Goal: Task Accomplishment & Management: Use online tool/utility

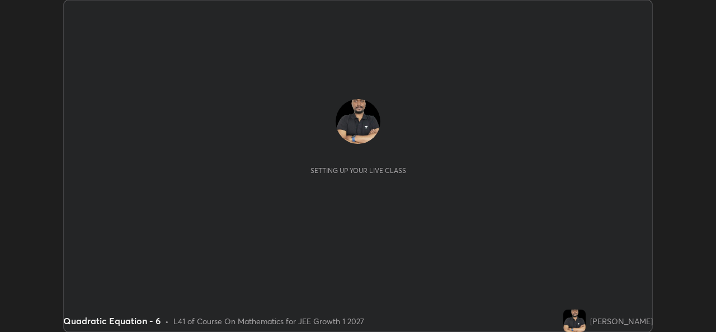
scroll to position [332, 715]
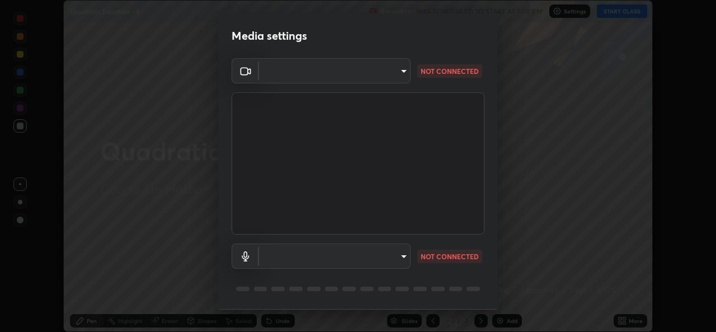
type input "01ba4e230c86726ed3cc2c83bf33541f2a1f81fc79d1918fb88ff4b5df00a70d"
type input "49b0a6df07a429b4aa0e143735b31e2a272de4ae34d33bd193cbc4de7c554cfd"
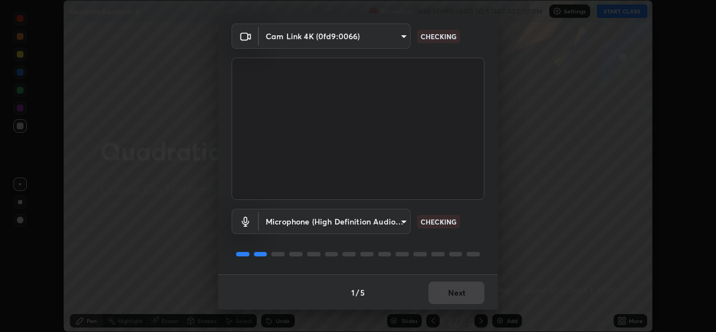
scroll to position [35, 0]
click at [459, 290] on div "1 / 5 Next" at bounding box center [358, 291] width 280 height 36
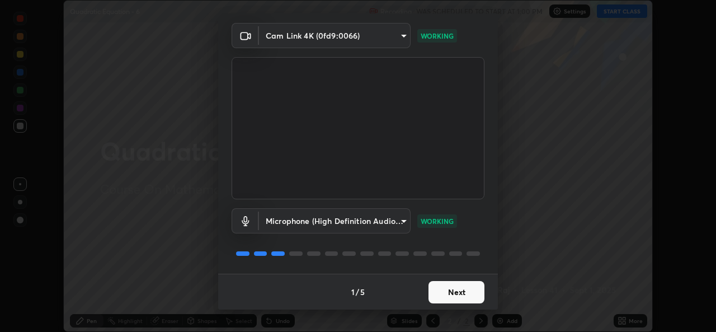
click at [452, 289] on button "Next" at bounding box center [456, 292] width 56 height 22
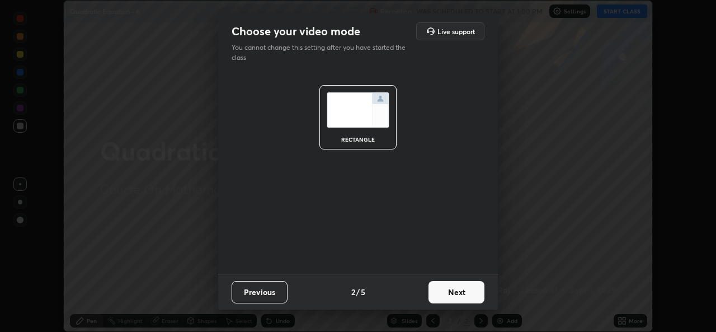
scroll to position [0, 0]
click at [452, 288] on button "Next" at bounding box center [456, 292] width 56 height 22
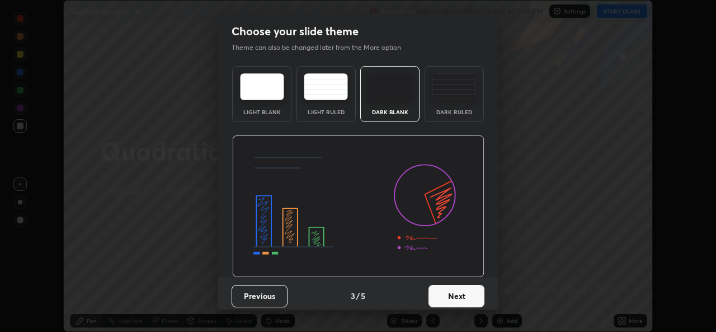
click at [452, 288] on button "Next" at bounding box center [456, 296] width 56 height 22
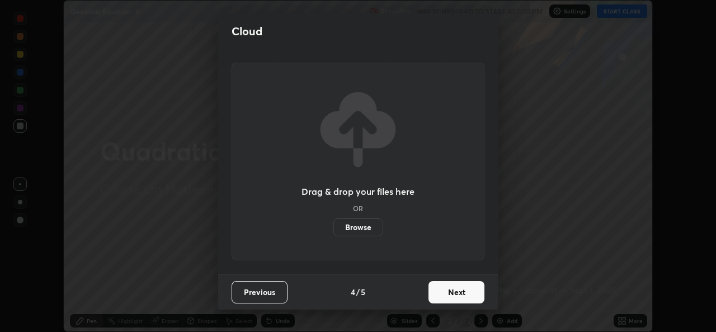
click at [452, 289] on button "Next" at bounding box center [456, 292] width 56 height 22
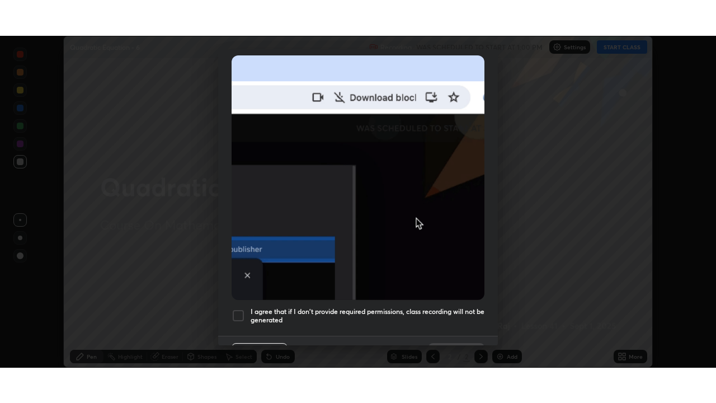
scroll to position [243, 0]
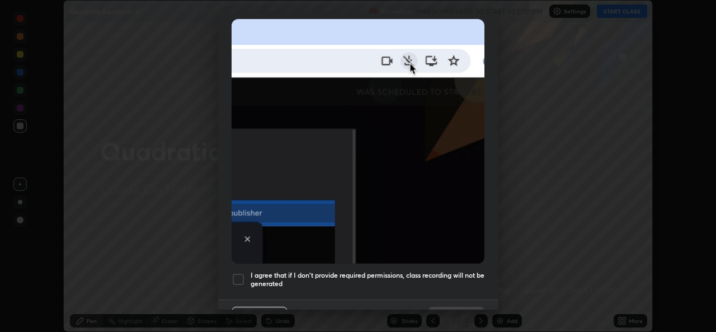
click at [434, 271] on h5 "I agree that if I don't provide required permissions, class recording will not …" at bounding box center [367, 279] width 234 height 17
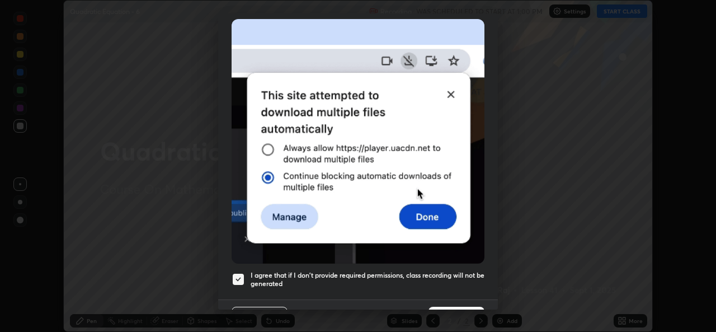
click at [441, 306] on button "Done" at bounding box center [456, 317] width 56 height 22
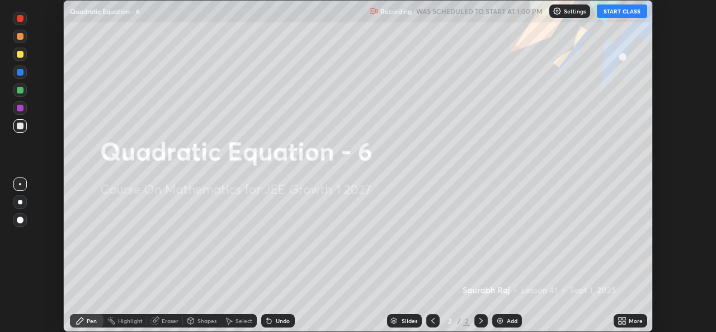
click at [620, 321] on icon at bounding box center [619, 322] width 3 height 3
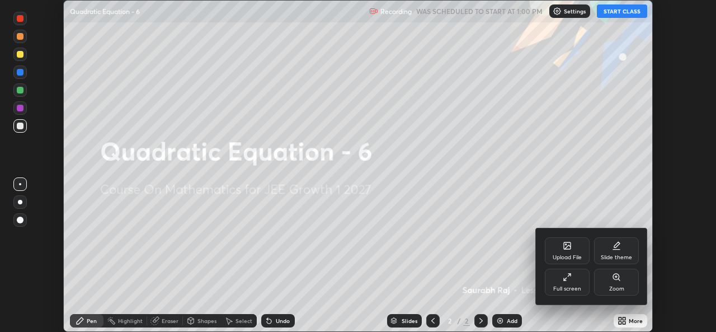
click at [578, 290] on div "Full screen" at bounding box center [567, 289] width 28 height 6
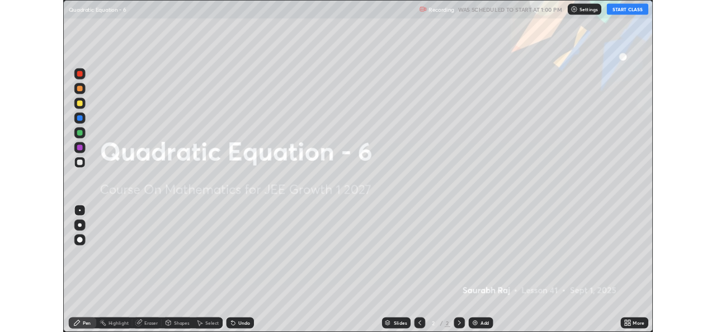
scroll to position [403, 716]
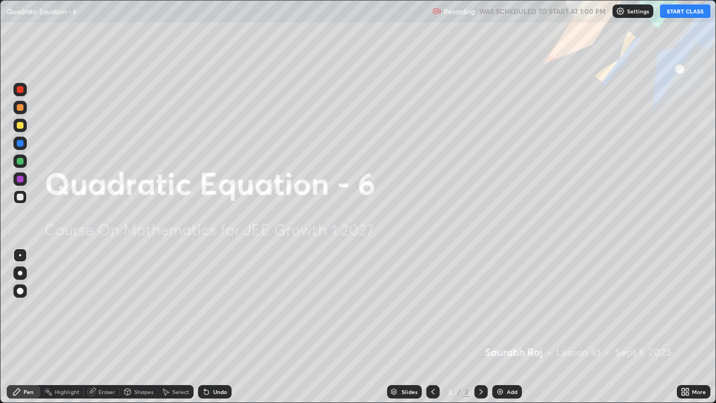
click at [675, 13] on button "START CLASS" at bounding box center [685, 10] width 50 height 13
click at [504, 331] on div "Add" at bounding box center [507, 391] width 30 height 13
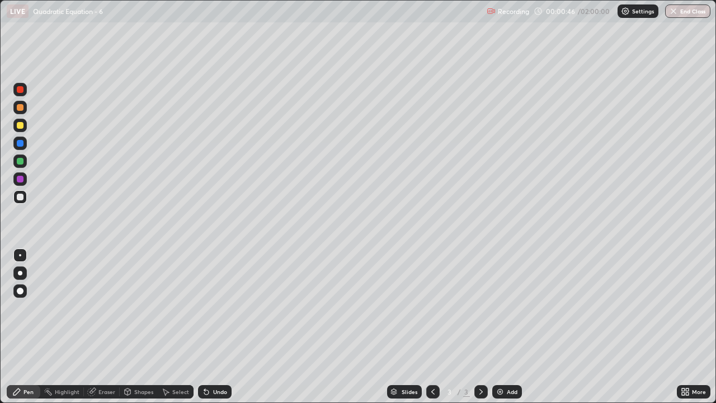
click at [18, 122] on div at bounding box center [20, 125] width 7 height 7
click at [210, 331] on div "Undo" at bounding box center [215, 391] width 34 height 13
click at [109, 331] on div "Eraser" at bounding box center [106, 392] width 17 height 6
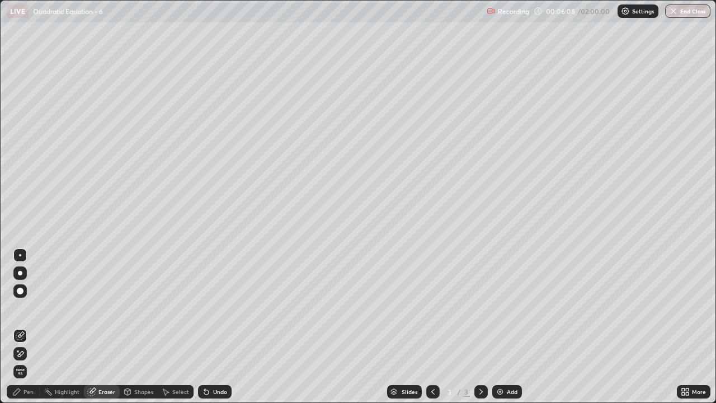
click at [29, 331] on div "Pen" at bounding box center [28, 392] width 10 height 6
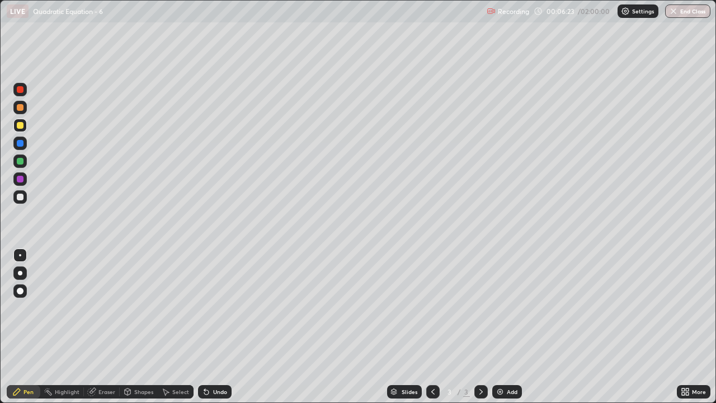
click at [176, 331] on div "Select" at bounding box center [180, 392] width 17 height 6
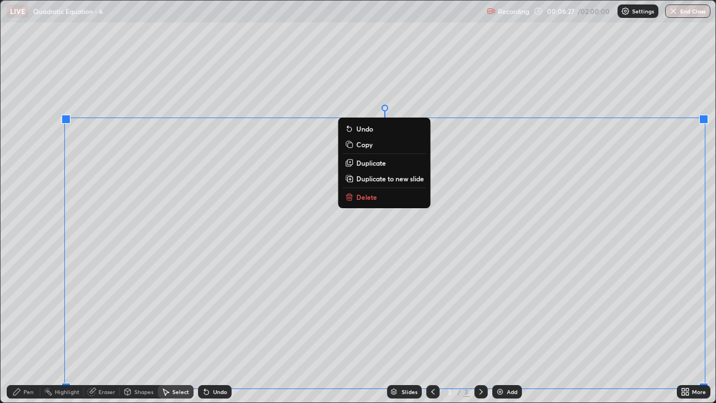
click at [389, 175] on p "Duplicate to new slide" at bounding box center [390, 178] width 68 height 9
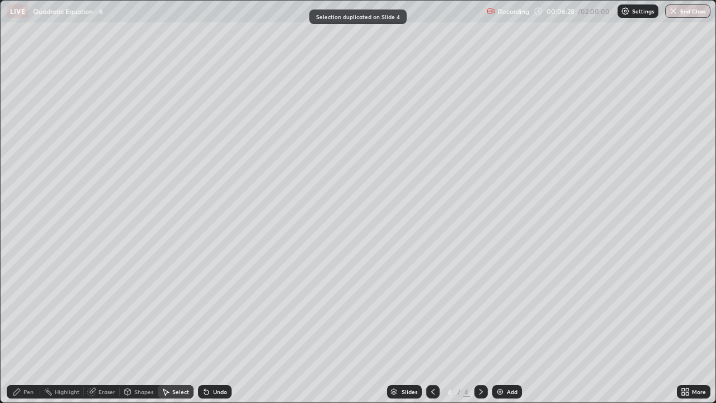
click at [432, 331] on icon at bounding box center [432, 391] width 9 height 9
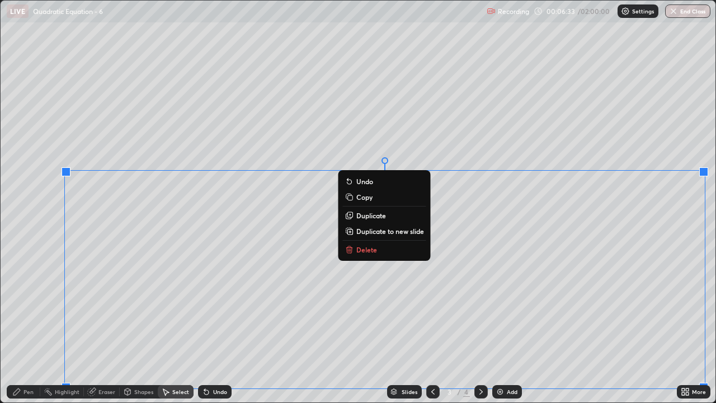
click at [386, 245] on button "Delete" at bounding box center [384, 249] width 83 height 13
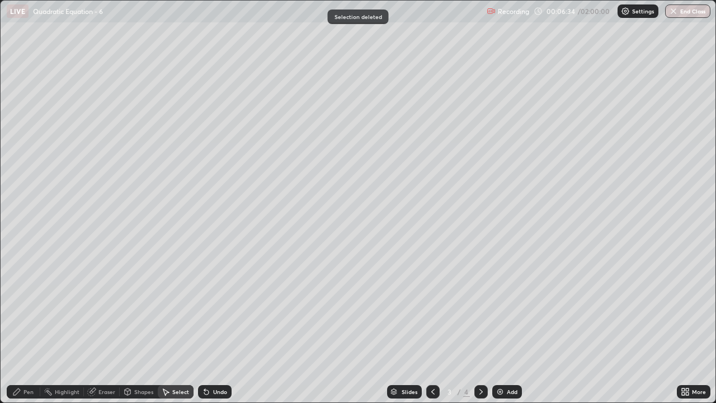
click at [26, 331] on div "Pen" at bounding box center [24, 391] width 34 height 13
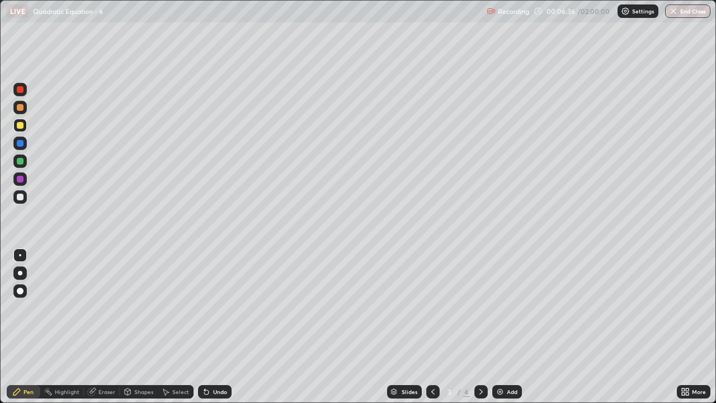
click at [220, 331] on div "Undo" at bounding box center [220, 392] width 14 height 6
click at [20, 197] on div at bounding box center [20, 196] width 7 height 7
click at [101, 331] on div "Eraser" at bounding box center [106, 392] width 17 height 6
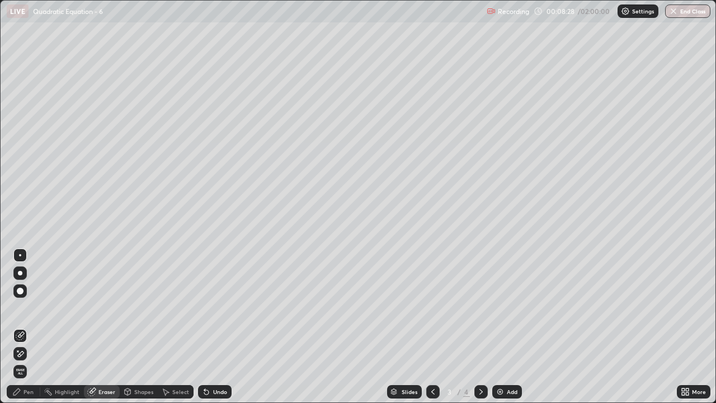
click at [26, 331] on div "Pen" at bounding box center [24, 391] width 34 height 13
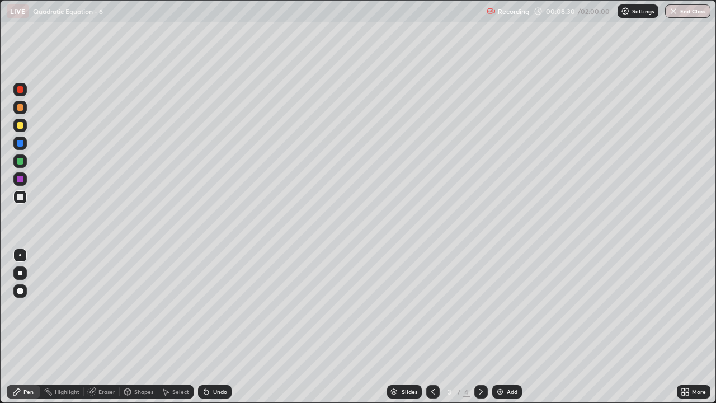
click at [22, 125] on div at bounding box center [20, 125] width 7 height 7
click at [21, 196] on div at bounding box center [20, 196] width 7 height 7
click at [204, 331] on icon at bounding box center [204, 389] width 1 height 1
click at [205, 331] on icon at bounding box center [206, 392] width 4 height 4
click at [174, 331] on div "Select" at bounding box center [176, 391] width 36 height 13
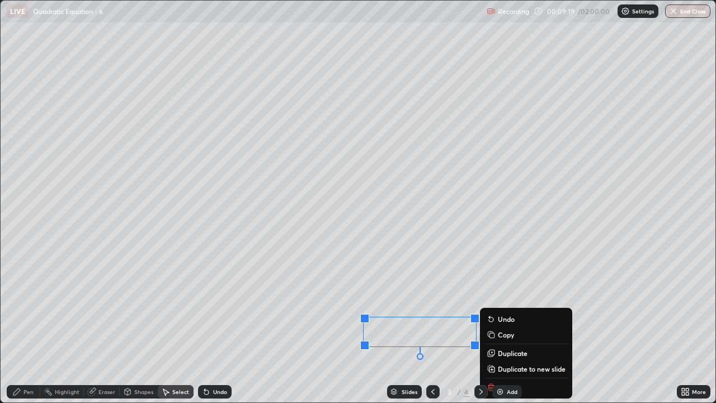
click at [23, 331] on div "Pen" at bounding box center [24, 391] width 34 height 13
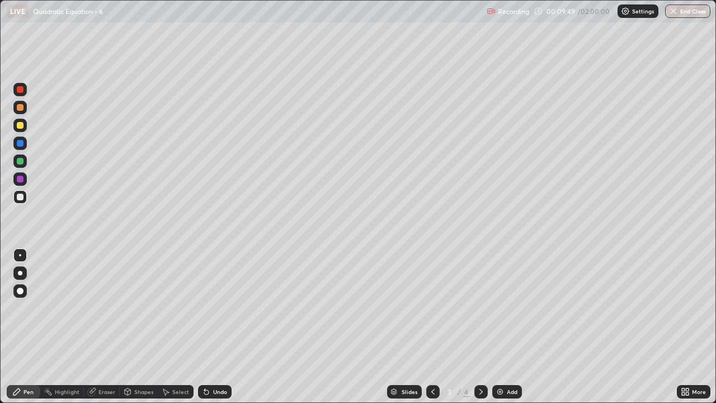
click at [479, 331] on icon at bounding box center [480, 391] width 9 height 9
click at [182, 331] on div "Select" at bounding box center [180, 392] width 17 height 6
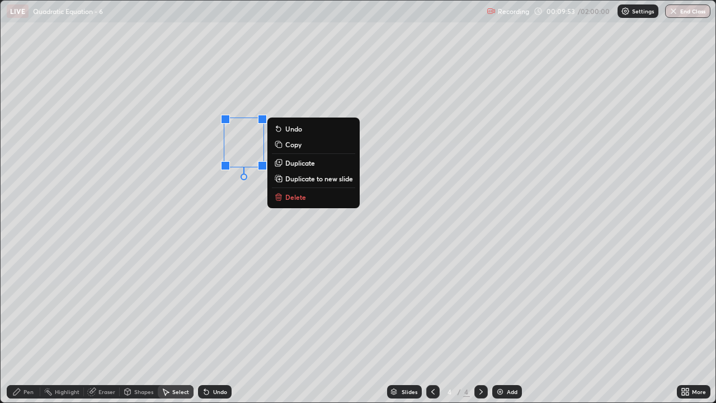
click at [295, 199] on p "Delete" at bounding box center [295, 196] width 21 height 9
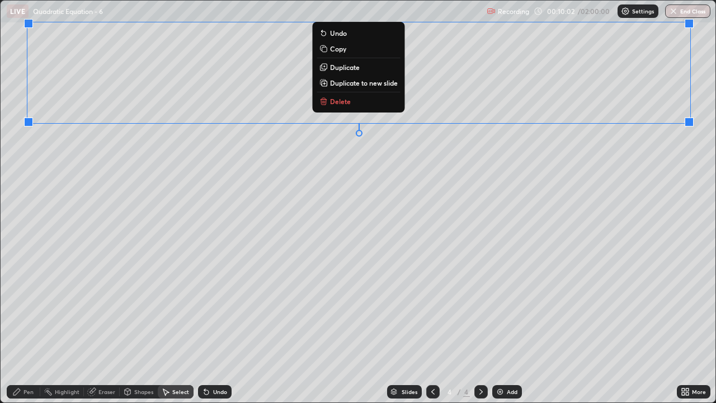
click at [31, 331] on div "Pen" at bounding box center [28, 392] width 10 height 6
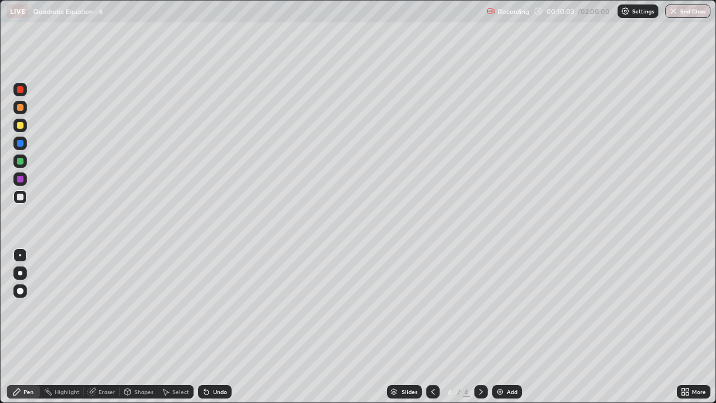
click at [23, 196] on div at bounding box center [20, 196] width 7 height 7
click at [432, 331] on icon at bounding box center [432, 391] width 9 height 9
click at [479, 331] on div at bounding box center [480, 391] width 13 height 13
click at [509, 331] on div "Add" at bounding box center [512, 392] width 11 height 6
click at [432, 331] on icon at bounding box center [432, 391] width 9 height 9
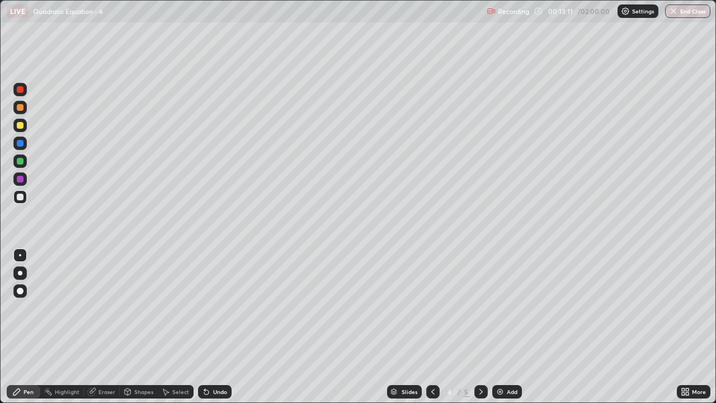
click at [431, 331] on icon at bounding box center [432, 391] width 9 height 9
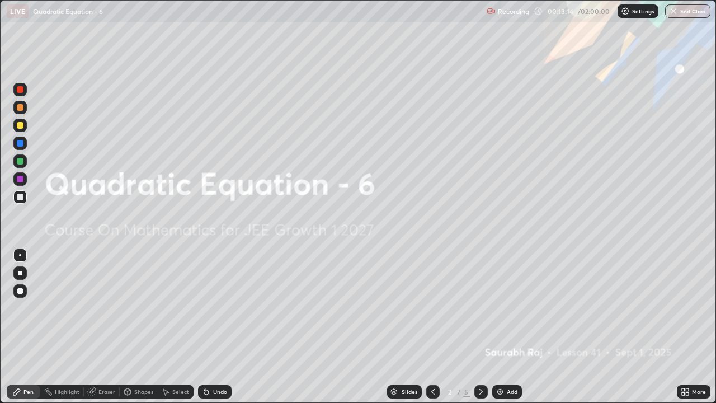
click at [480, 331] on icon at bounding box center [480, 391] width 9 height 9
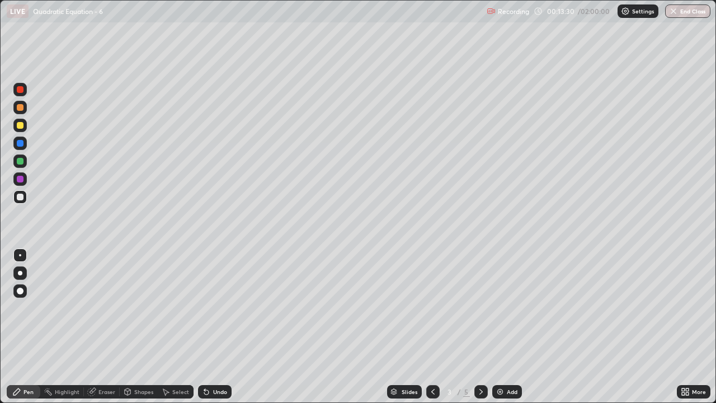
click at [478, 331] on icon at bounding box center [480, 391] width 9 height 9
click at [479, 331] on icon at bounding box center [480, 392] width 3 height 6
click at [20, 126] on div at bounding box center [20, 125] width 7 height 7
click at [683, 331] on icon at bounding box center [683, 389] width 3 height 3
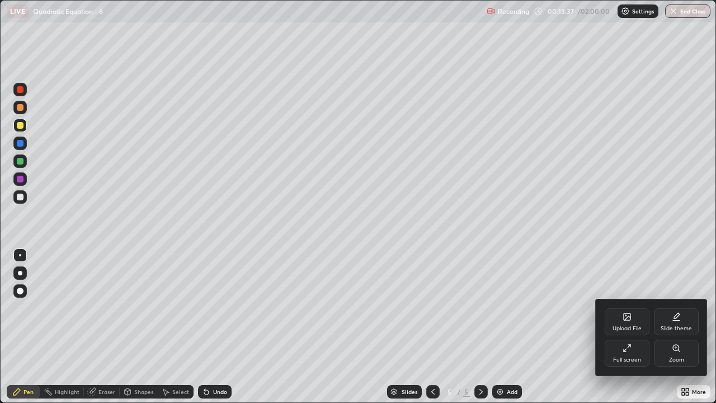
click at [618, 331] on div "Full screen" at bounding box center [626, 352] width 45 height 27
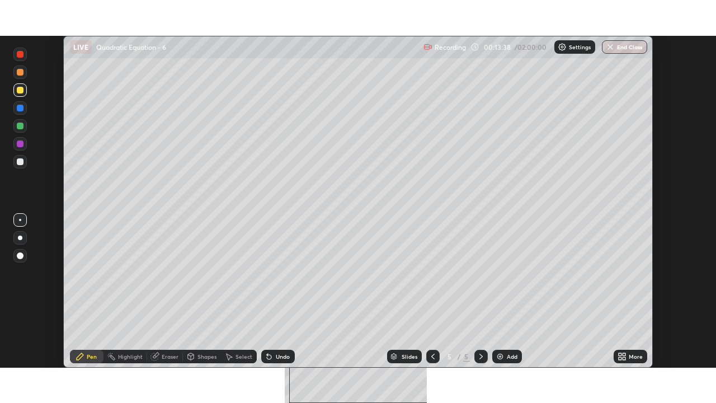
scroll to position [55580, 55195]
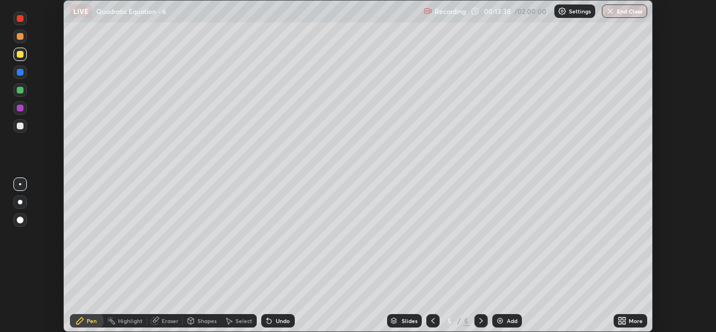
click at [623, 317] on icon at bounding box center [623, 318] width 3 height 3
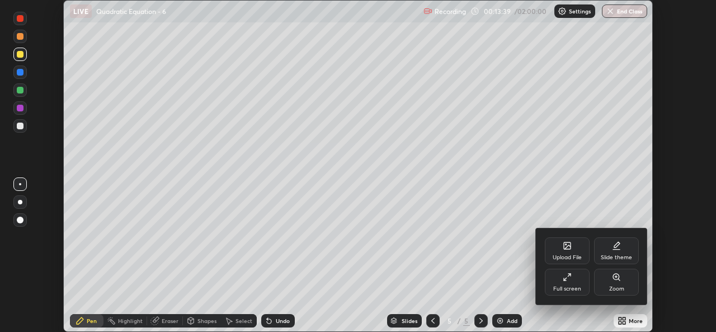
click at [566, 286] on div "Full screen" at bounding box center [567, 289] width 28 height 6
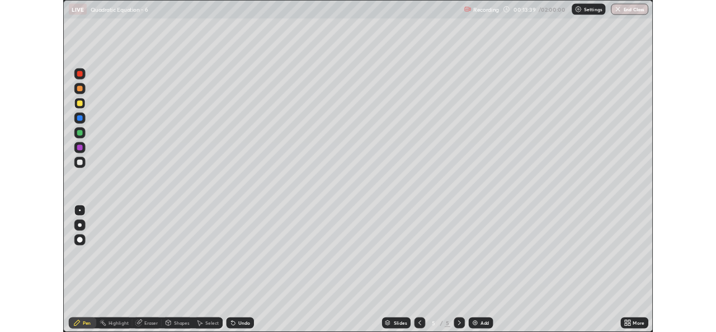
scroll to position [403, 716]
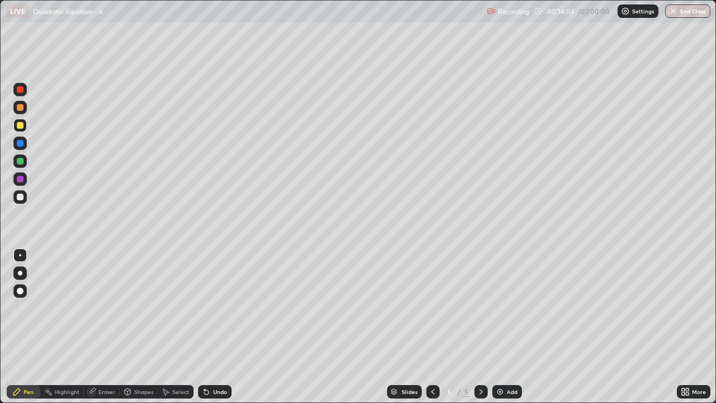
click at [20, 192] on div at bounding box center [19, 196] width 13 height 13
click at [216, 331] on div "Undo" at bounding box center [220, 392] width 14 height 6
click at [216, 331] on div "Undo" at bounding box center [215, 391] width 34 height 13
click at [20, 123] on div at bounding box center [20, 125] width 7 height 7
click at [23, 196] on div at bounding box center [20, 196] width 7 height 7
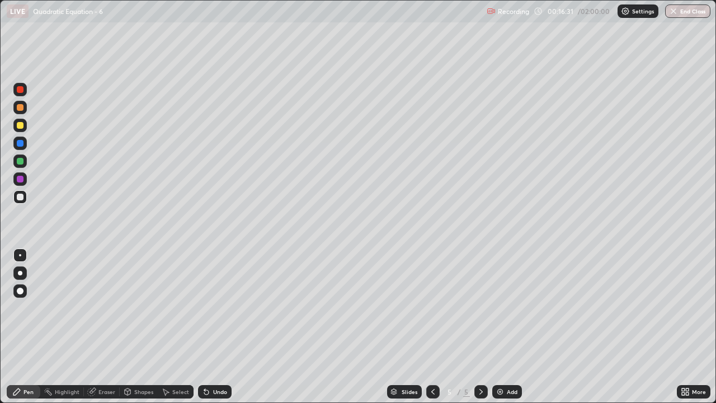
click at [215, 331] on div "Undo" at bounding box center [220, 392] width 14 height 6
click at [179, 331] on div "Select" at bounding box center [180, 392] width 17 height 6
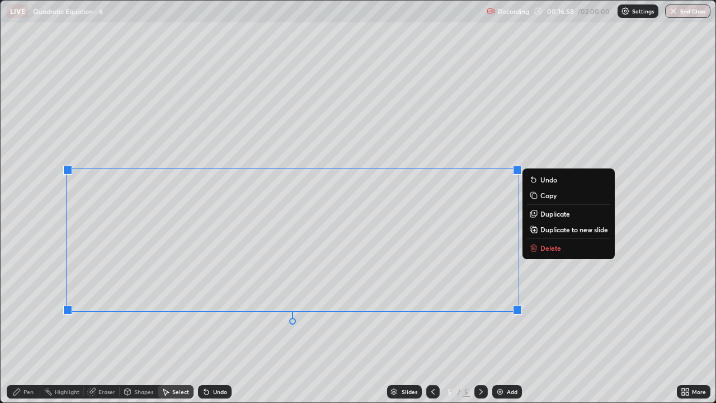
click at [28, 331] on div "Pen" at bounding box center [28, 392] width 10 height 6
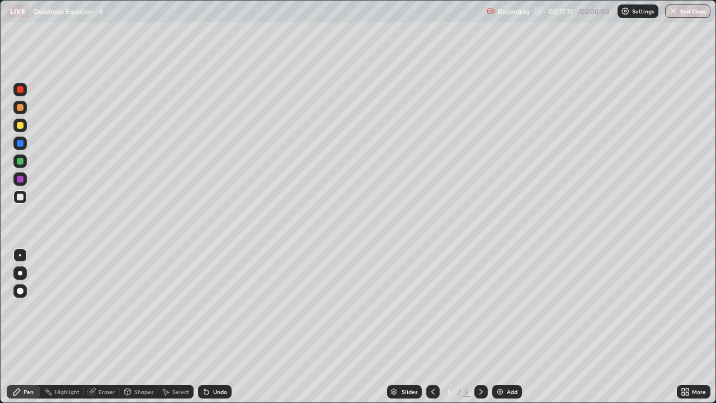
click at [180, 331] on div "Select" at bounding box center [180, 392] width 17 height 6
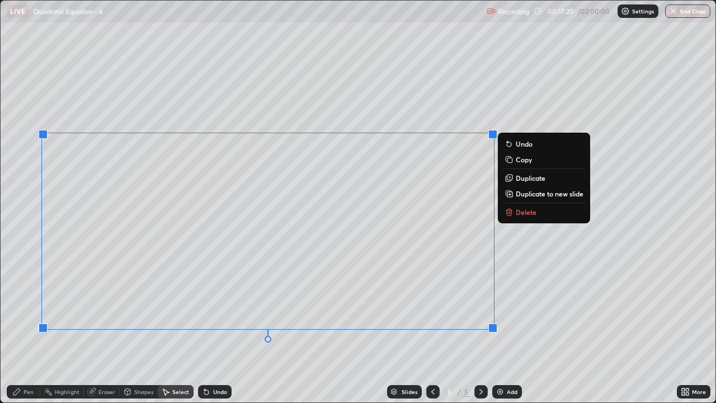
click at [21, 331] on div "Pen" at bounding box center [24, 391] width 34 height 13
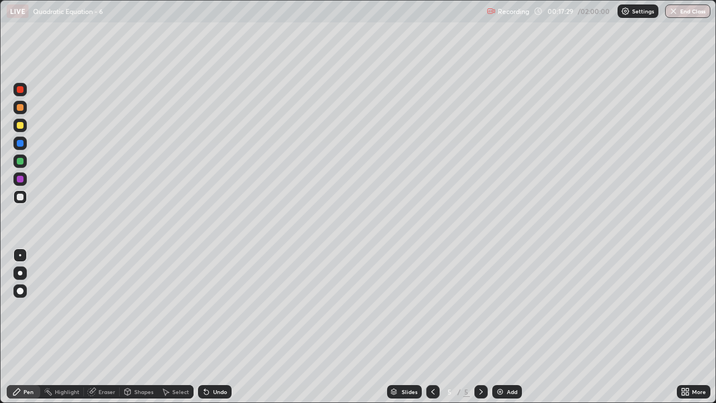
click at [214, 331] on div "Undo" at bounding box center [220, 392] width 14 height 6
click at [213, 331] on div "Undo" at bounding box center [220, 392] width 14 height 6
click at [143, 331] on div "Shapes" at bounding box center [139, 391] width 38 height 13
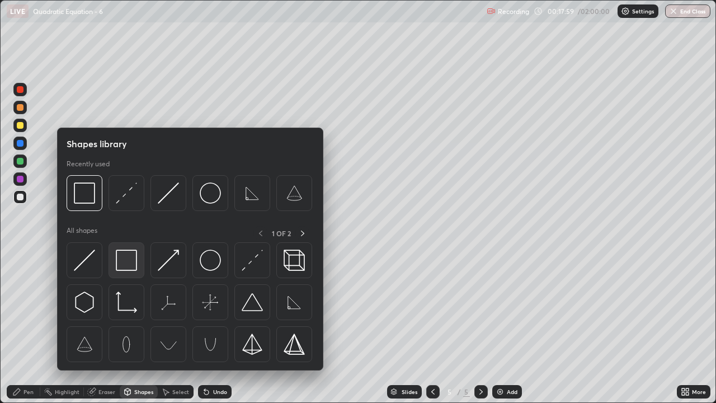
click at [134, 262] on img at bounding box center [126, 259] width 21 height 21
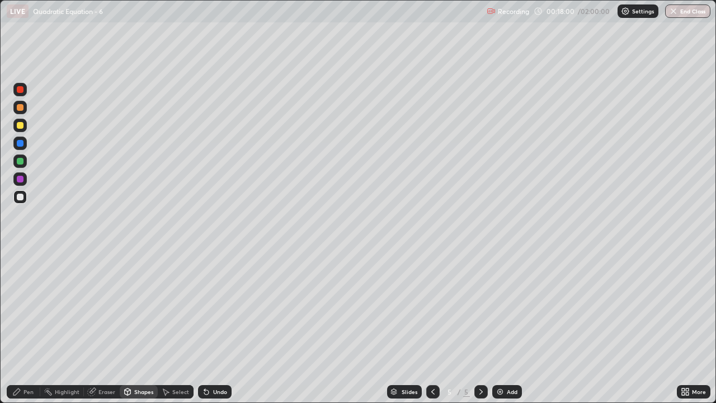
click at [23, 163] on div at bounding box center [19, 160] width 13 height 13
click at [17, 197] on div at bounding box center [20, 196] width 7 height 7
click at [18, 125] on div at bounding box center [20, 125] width 7 height 7
click at [204, 331] on icon at bounding box center [204, 389] width 1 height 1
click at [26, 331] on div "Pen" at bounding box center [28, 392] width 10 height 6
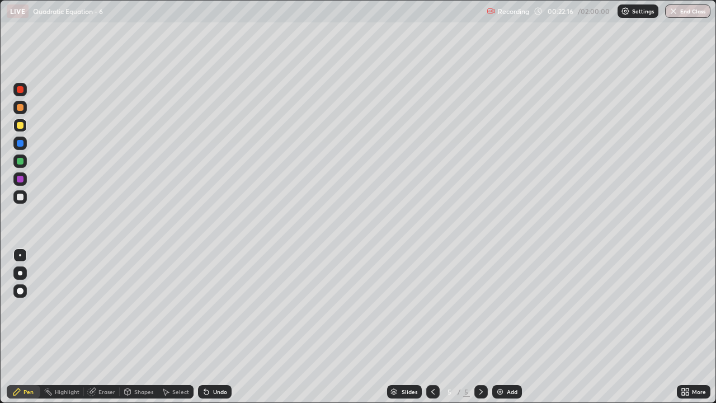
click at [507, 331] on div "Add" at bounding box center [512, 392] width 11 height 6
click at [687, 331] on icon at bounding box center [686, 389] width 3 height 3
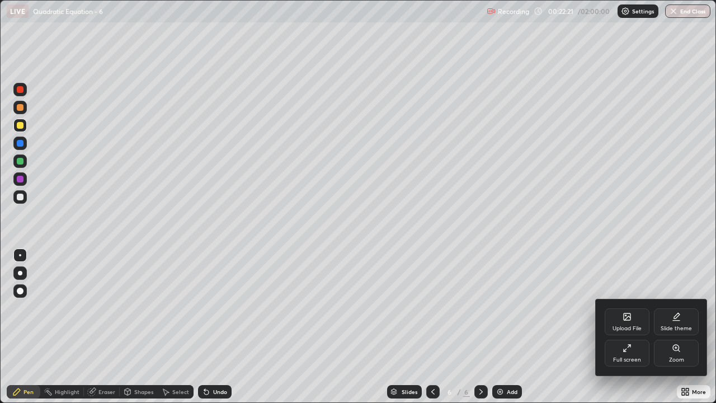
click at [628, 331] on div "Full screen" at bounding box center [627, 360] width 28 height 6
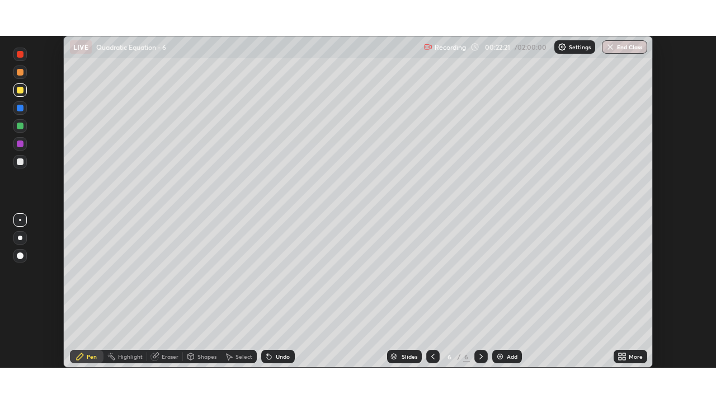
scroll to position [55580, 55195]
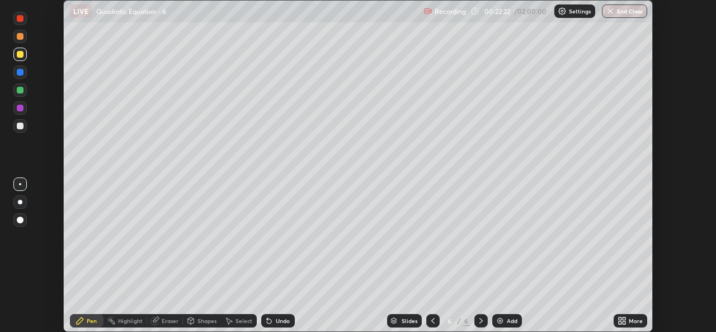
click at [623, 322] on icon at bounding box center [623, 322] width 3 height 3
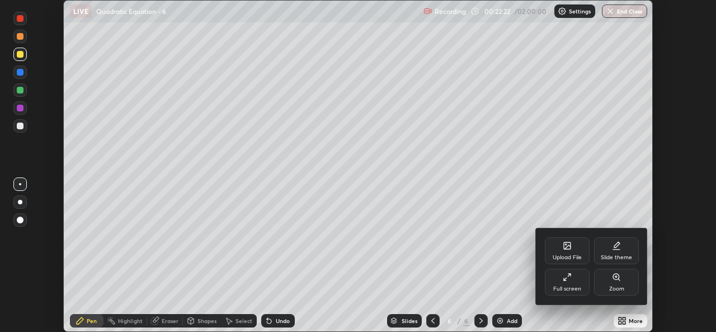
click at [576, 289] on div "Full screen" at bounding box center [567, 289] width 28 height 6
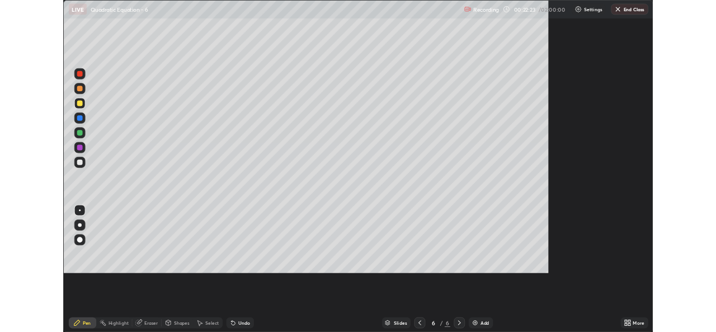
scroll to position [403, 716]
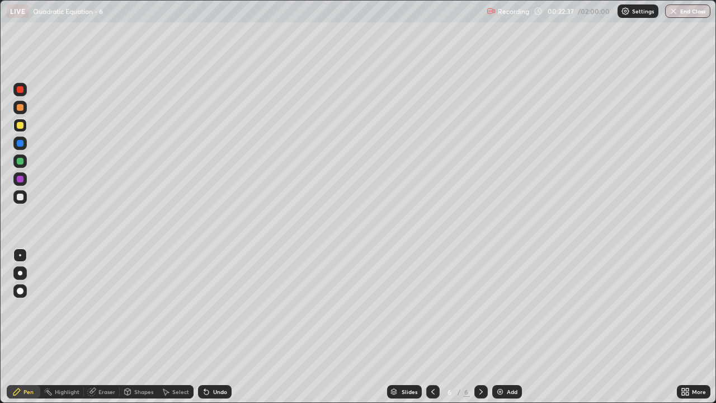
click at [179, 331] on div "Select" at bounding box center [180, 392] width 17 height 6
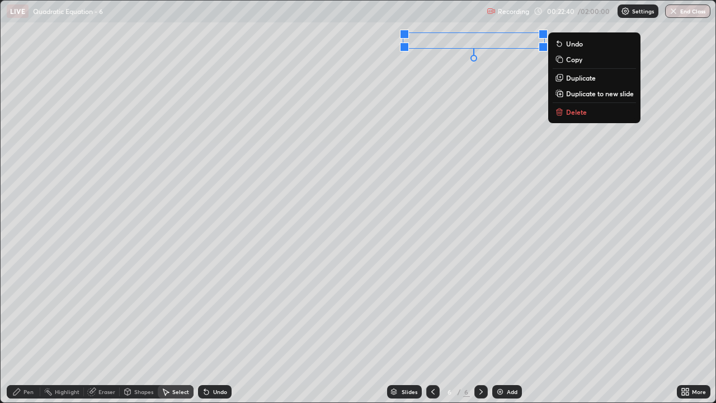
click at [29, 331] on div "Pen" at bounding box center [28, 392] width 10 height 6
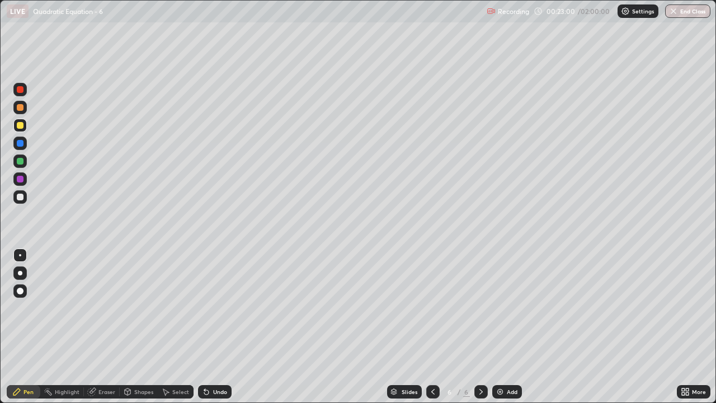
click at [430, 331] on icon at bounding box center [432, 391] width 9 height 9
click at [479, 331] on icon at bounding box center [480, 391] width 9 height 9
click at [20, 194] on div at bounding box center [20, 196] width 7 height 7
click at [687, 331] on icon at bounding box center [686, 393] width 3 height 3
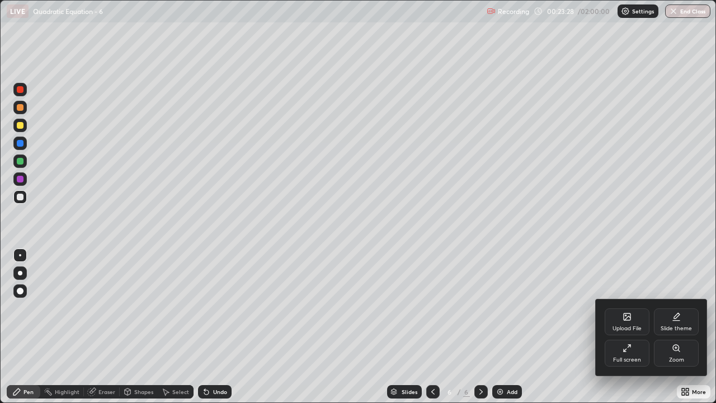
click at [618, 331] on div "Full screen" at bounding box center [627, 360] width 28 height 6
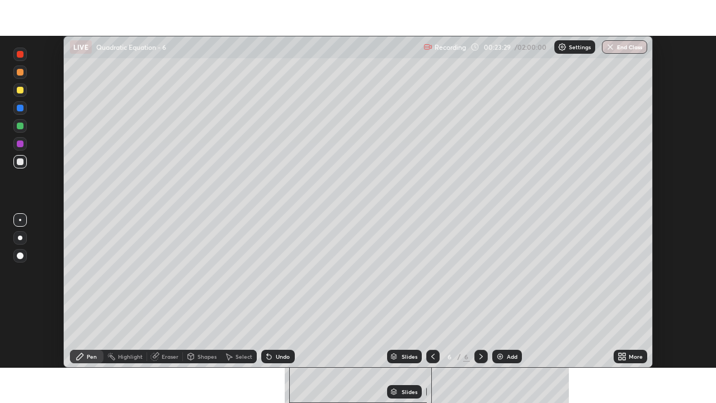
scroll to position [55580, 55195]
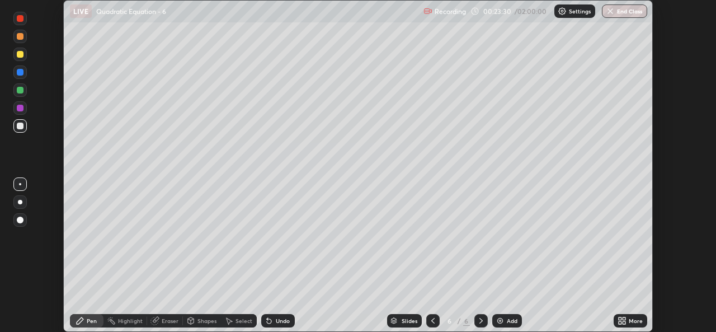
click at [620, 322] on icon at bounding box center [619, 322] width 3 height 3
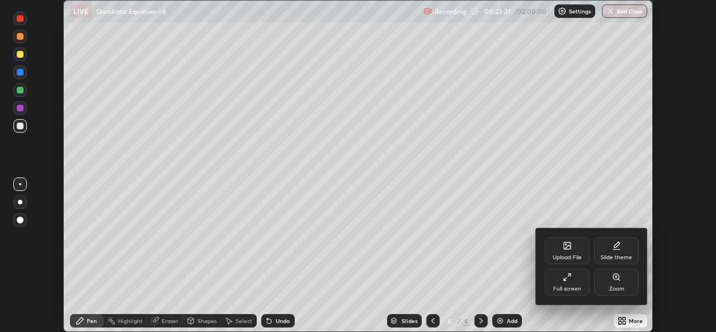
click at [569, 275] on icon at bounding box center [568, 274] width 3 height 3
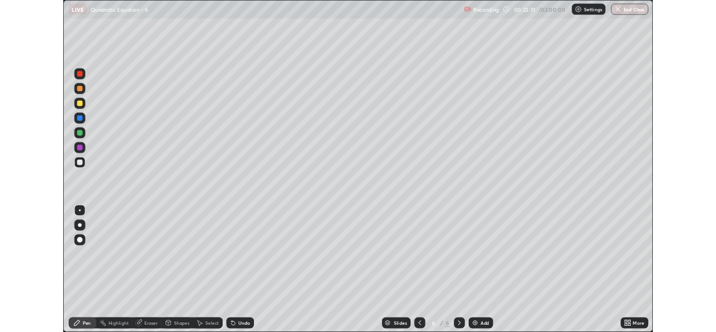
scroll to position [403, 716]
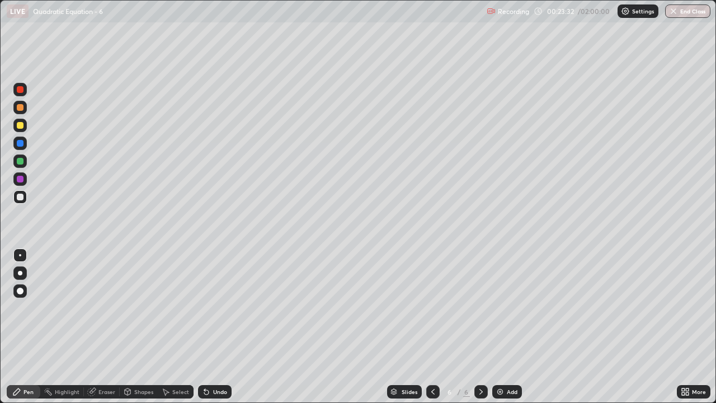
click at [181, 331] on div "Select" at bounding box center [180, 392] width 17 height 6
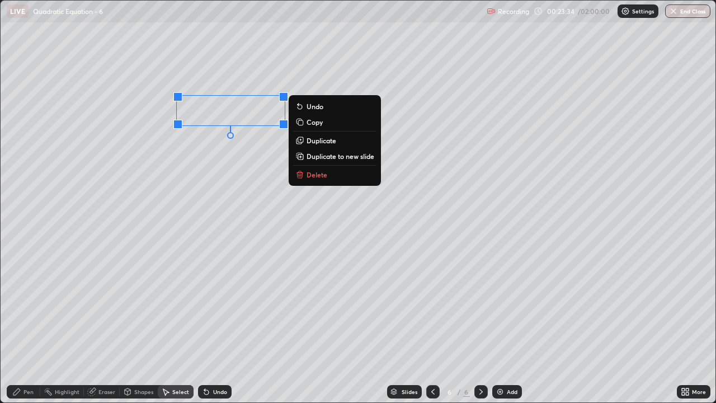
click at [337, 172] on button "Delete" at bounding box center [334, 174] width 83 height 13
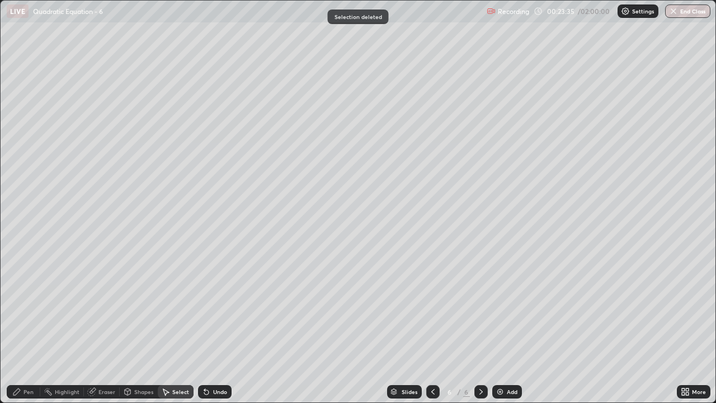
click at [25, 331] on div "Pen" at bounding box center [24, 391] width 34 height 13
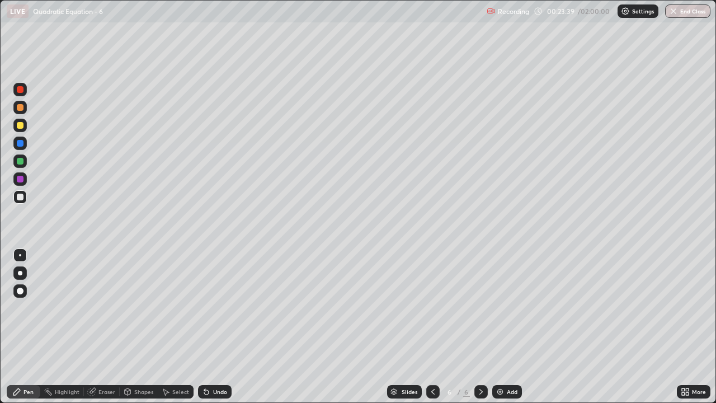
click at [216, 331] on div "Undo" at bounding box center [220, 392] width 14 height 6
click at [177, 331] on div "Select" at bounding box center [176, 391] width 36 height 13
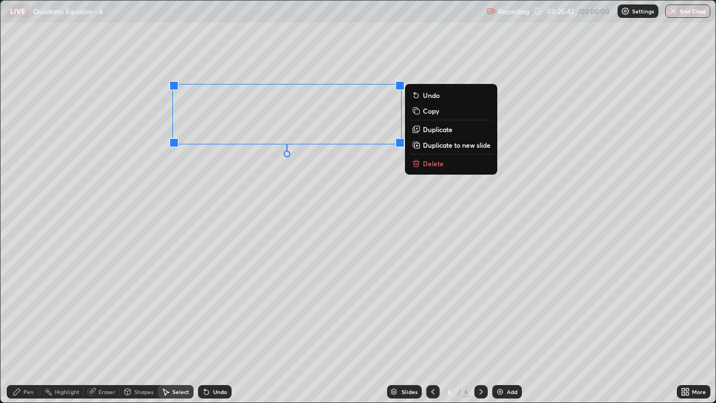
click at [258, 296] on div "0 ° Undo Copy Duplicate Duplicate to new slide Delete" at bounding box center [358, 201] width 715 height 401
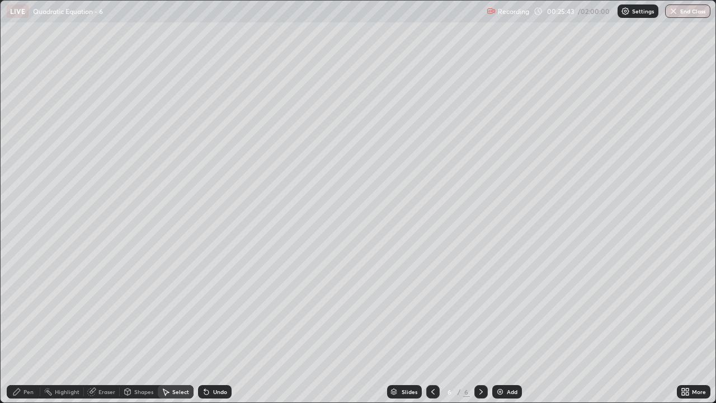
click at [29, 331] on div "Pen" at bounding box center [28, 392] width 10 height 6
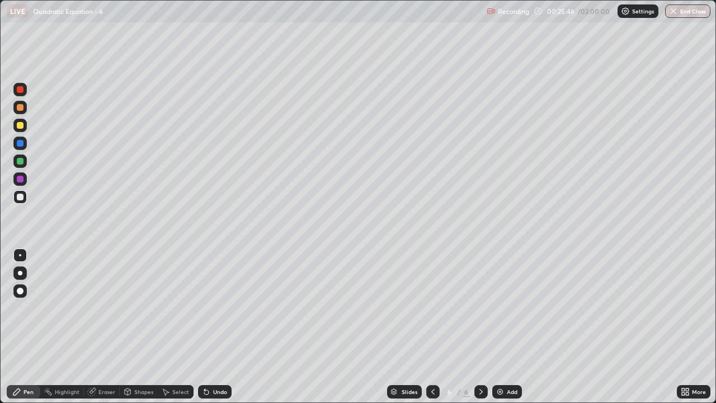
click at [98, 331] on div "Eraser" at bounding box center [106, 392] width 17 height 6
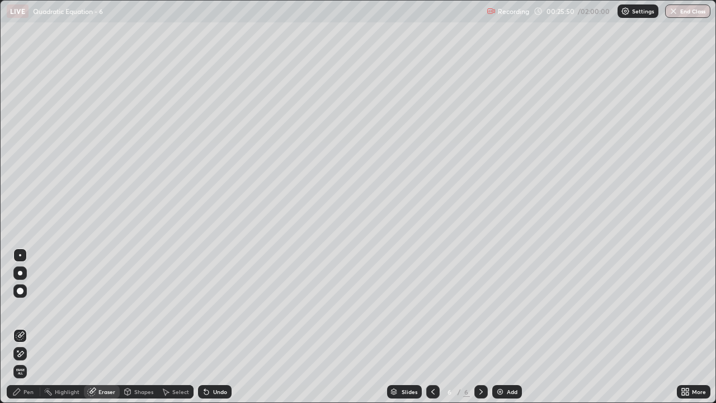
click at [24, 331] on div "Pen" at bounding box center [28, 392] width 10 height 6
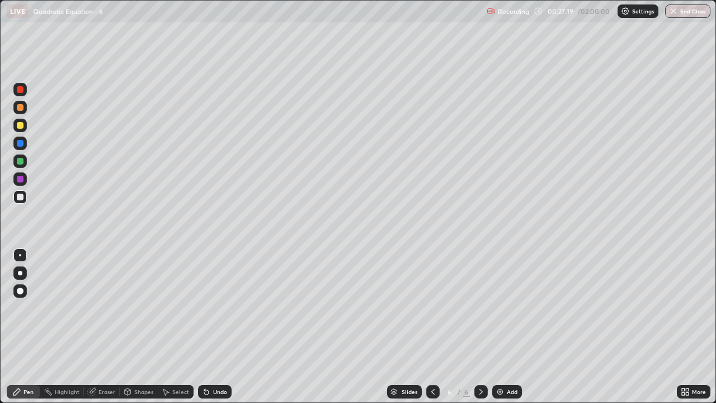
click at [495, 331] on img at bounding box center [499, 391] width 9 height 9
click at [217, 331] on div "Undo" at bounding box center [220, 392] width 14 height 6
click at [178, 331] on div "Select" at bounding box center [180, 392] width 17 height 6
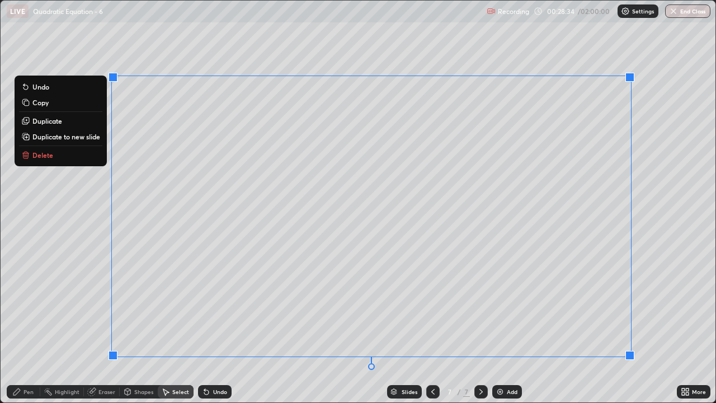
click at [69, 150] on button "Delete" at bounding box center [60, 154] width 83 height 13
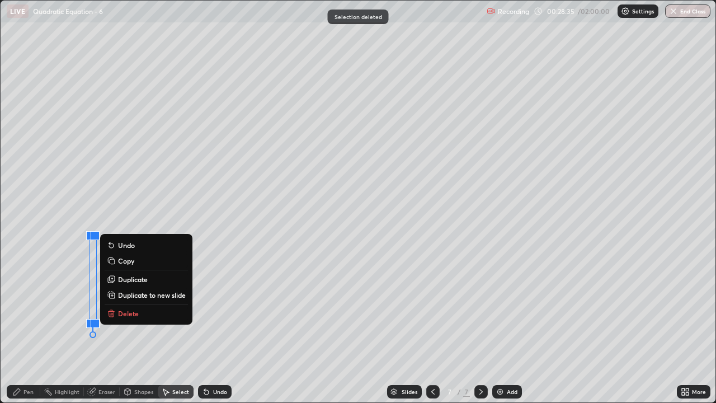
click at [175, 313] on button "Delete" at bounding box center [146, 312] width 83 height 13
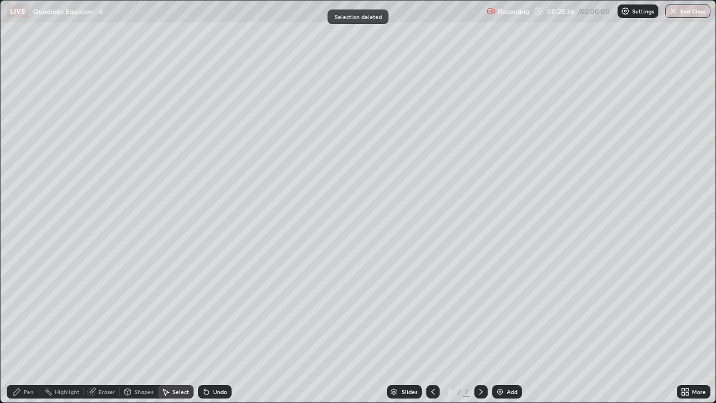
click at [432, 331] on icon at bounding box center [432, 391] width 9 height 9
click at [480, 331] on icon at bounding box center [480, 391] width 9 height 9
click at [26, 331] on div "Pen" at bounding box center [28, 392] width 10 height 6
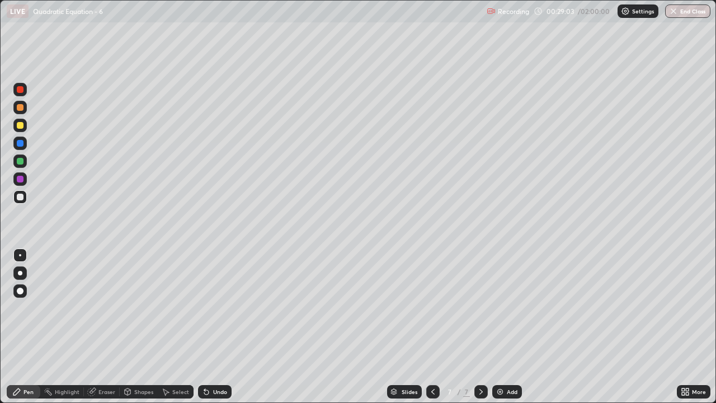
click at [430, 331] on icon at bounding box center [432, 391] width 9 height 9
click at [481, 331] on icon at bounding box center [480, 392] width 3 height 6
click at [432, 331] on icon at bounding box center [432, 391] width 9 height 9
click at [103, 331] on div "Eraser" at bounding box center [106, 392] width 17 height 6
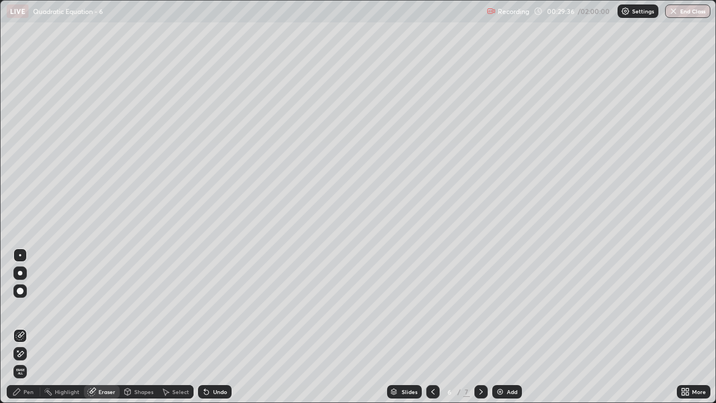
click at [479, 331] on icon at bounding box center [480, 391] width 9 height 9
click at [22, 331] on div "Pen" at bounding box center [24, 391] width 34 height 13
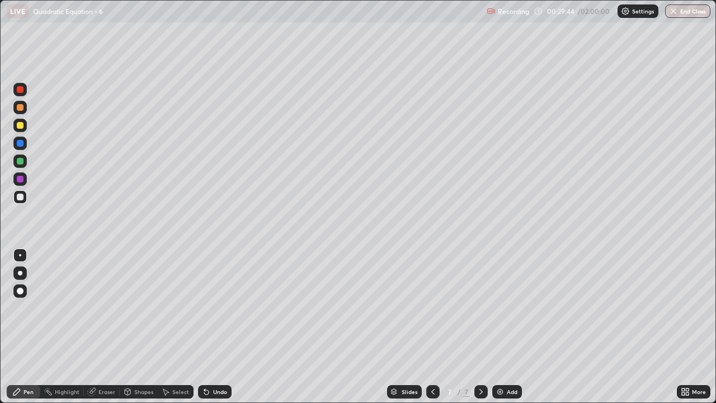
click at [431, 331] on icon at bounding box center [432, 392] width 3 height 6
click at [478, 331] on icon at bounding box center [480, 391] width 9 height 9
click at [428, 331] on icon at bounding box center [432, 391] width 9 height 9
click at [481, 331] on icon at bounding box center [480, 391] width 9 height 9
click at [433, 331] on icon at bounding box center [432, 391] width 9 height 9
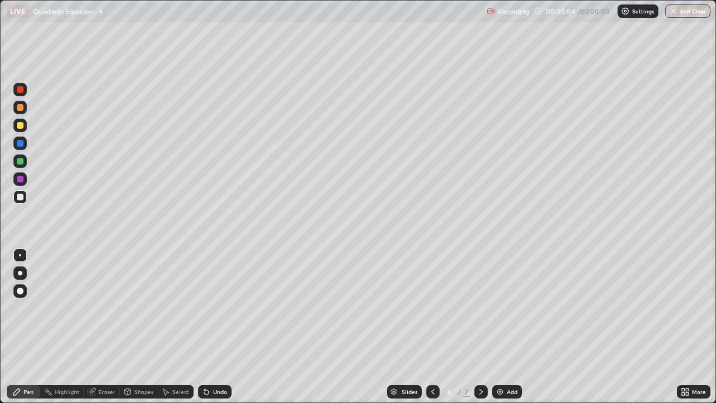
click at [480, 331] on icon at bounding box center [480, 391] width 9 height 9
click at [432, 331] on icon at bounding box center [432, 391] width 9 height 9
click at [479, 331] on icon at bounding box center [480, 391] width 9 height 9
click at [18, 165] on div at bounding box center [19, 160] width 13 height 13
click at [18, 196] on div at bounding box center [20, 196] width 7 height 7
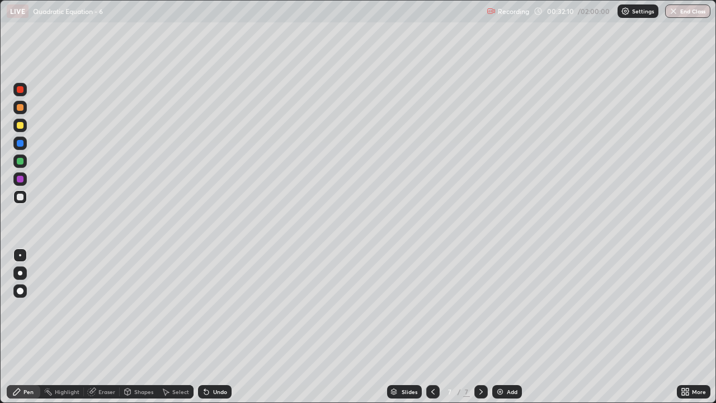
click at [205, 331] on icon at bounding box center [206, 392] width 4 height 4
click at [176, 331] on div "Select" at bounding box center [176, 391] width 36 height 13
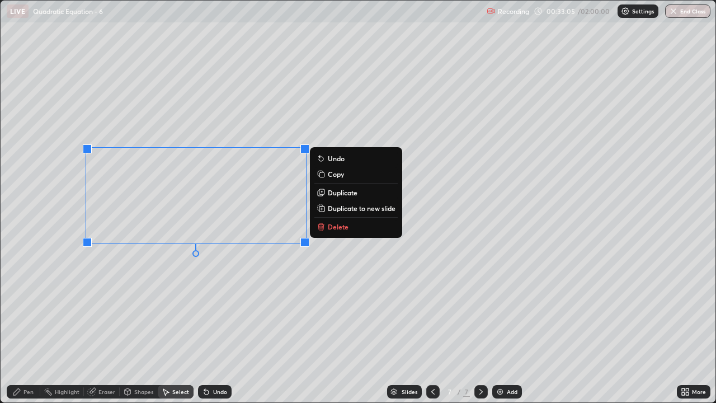
click at [253, 287] on div "0 ° Undo Copy Duplicate Duplicate to new slide Delete" at bounding box center [358, 201] width 715 height 401
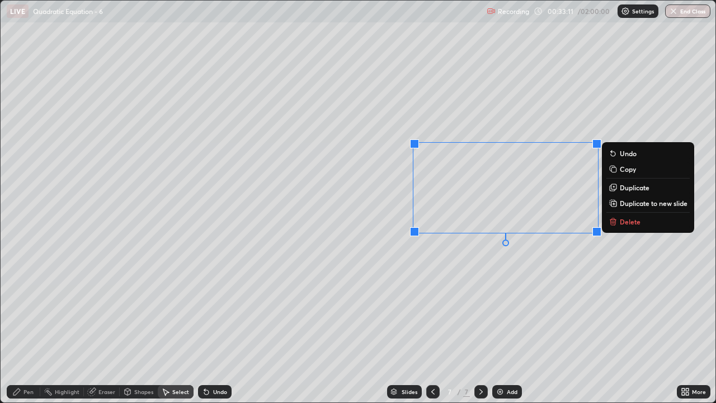
click at [101, 331] on div "Eraser" at bounding box center [106, 392] width 17 height 6
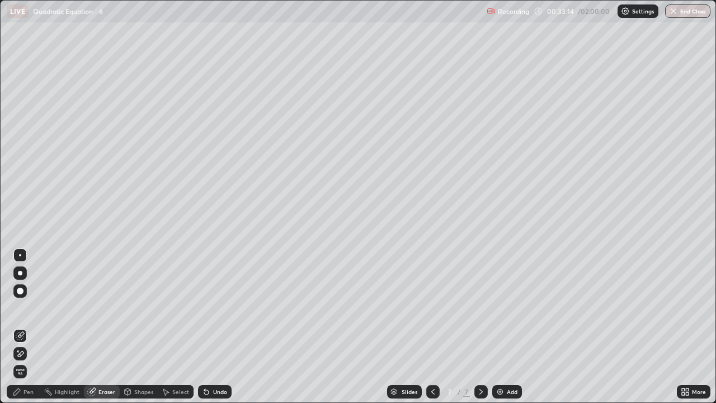
click at [29, 331] on div "Pen" at bounding box center [28, 392] width 10 height 6
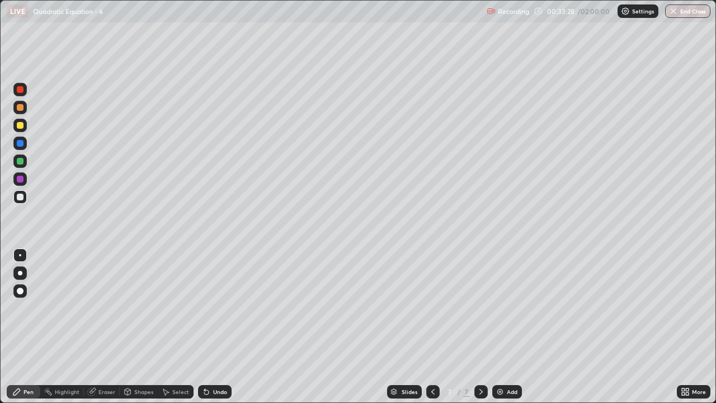
click at [18, 196] on div at bounding box center [20, 196] width 7 height 7
click at [178, 331] on div "Select" at bounding box center [180, 392] width 17 height 6
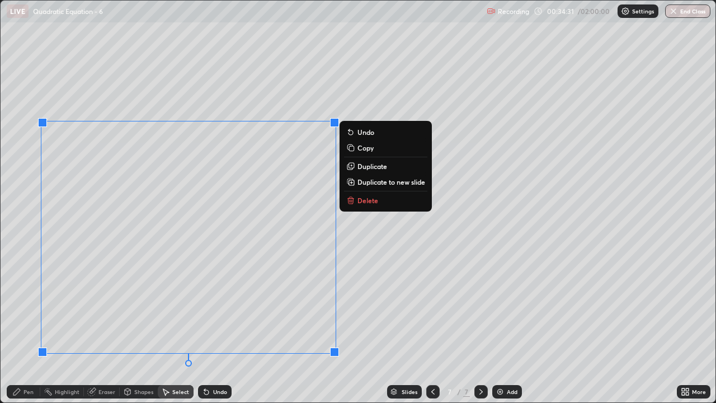
click at [30, 331] on div "Pen" at bounding box center [28, 392] width 10 height 6
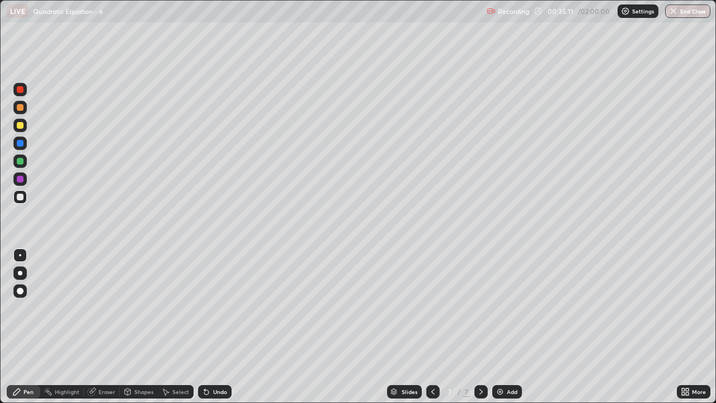
click at [138, 331] on div "Shapes" at bounding box center [143, 392] width 19 height 6
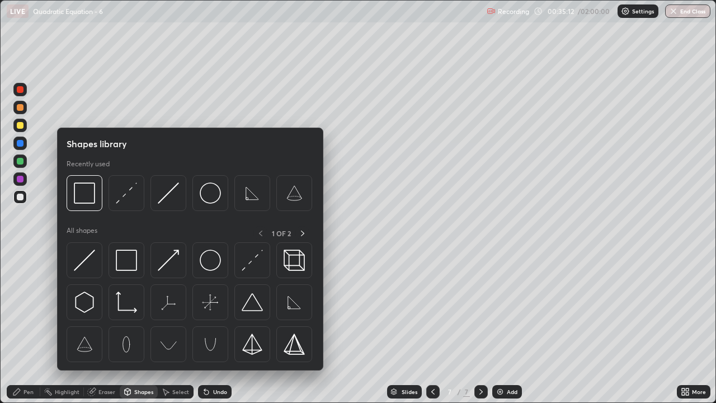
click at [18, 163] on div at bounding box center [20, 161] width 7 height 7
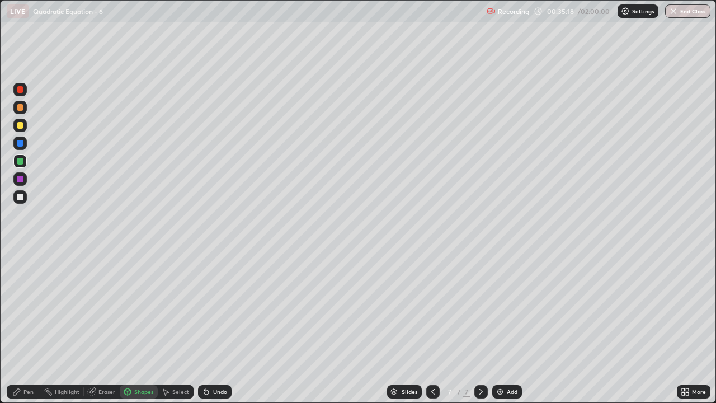
click at [23, 331] on div "Pen" at bounding box center [24, 391] width 34 height 13
click at [505, 331] on div "Add" at bounding box center [507, 391] width 30 height 13
click at [20, 124] on div at bounding box center [20, 125] width 7 height 7
click at [683, 331] on icon at bounding box center [683, 389] width 3 height 3
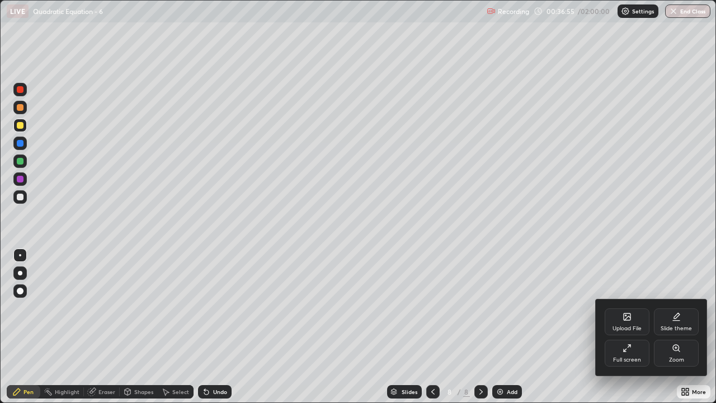
click at [618, 331] on div "Full screen" at bounding box center [626, 352] width 45 height 27
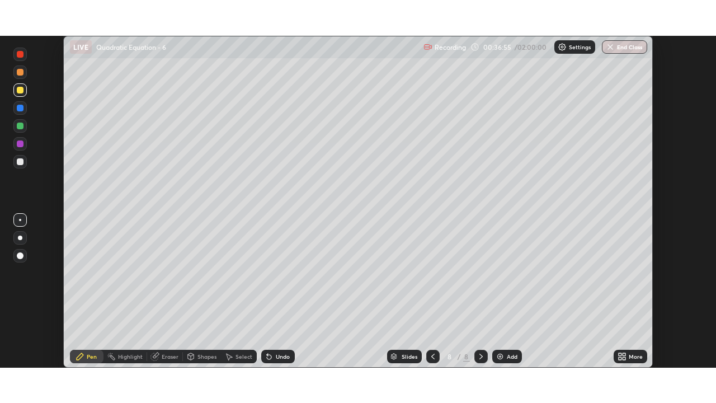
scroll to position [55580, 55195]
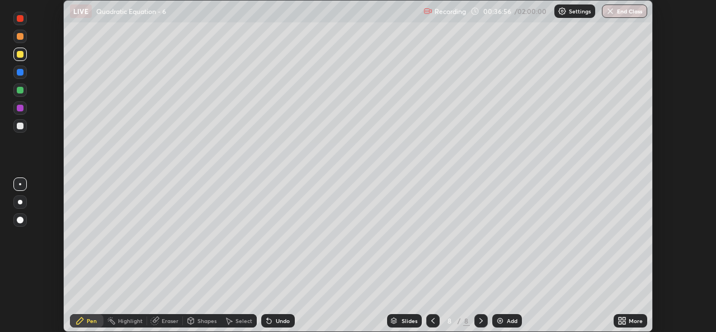
click at [623, 318] on icon at bounding box center [623, 318] width 3 height 3
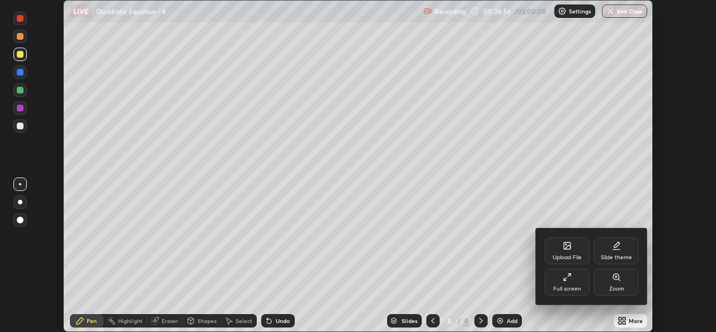
click at [575, 284] on div "Full screen" at bounding box center [567, 281] width 45 height 27
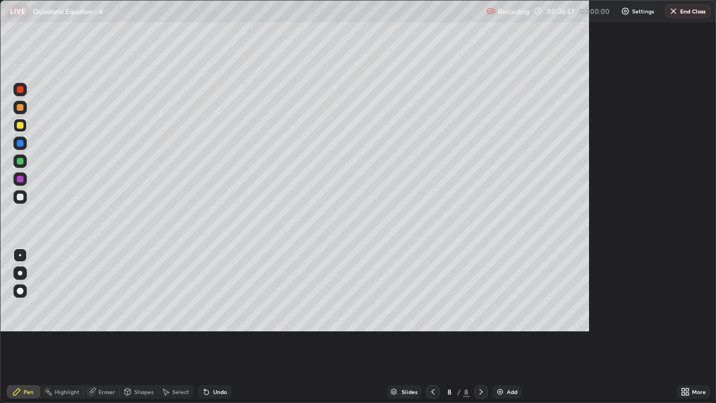
scroll to position [403, 716]
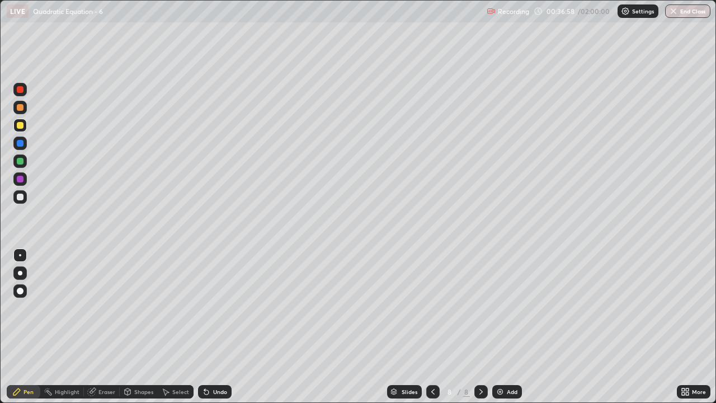
click at [143, 331] on div "Shapes" at bounding box center [143, 392] width 19 height 6
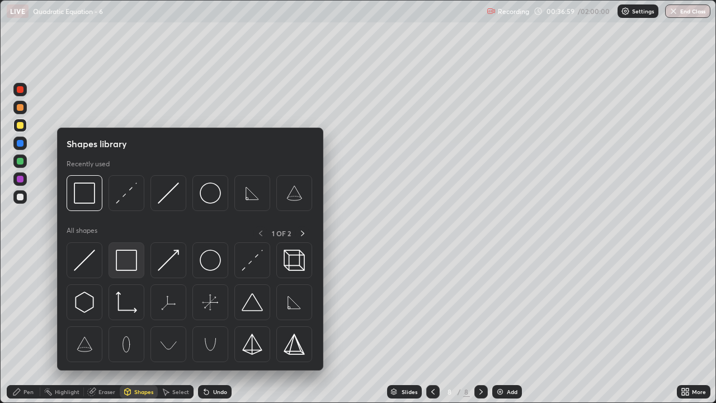
click at [130, 262] on img at bounding box center [126, 259] width 21 height 21
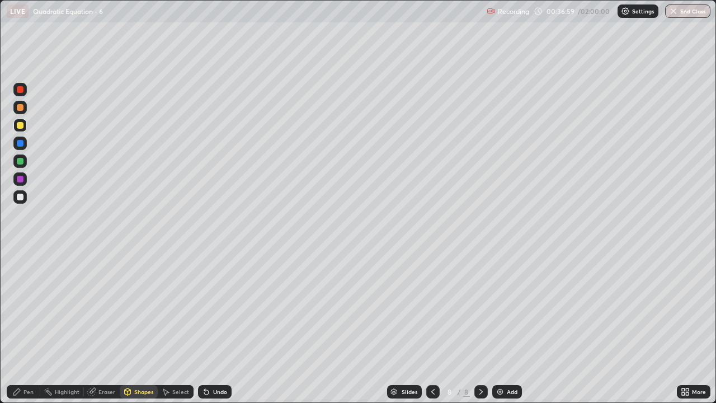
click at [142, 331] on div "Shapes" at bounding box center [143, 392] width 19 height 6
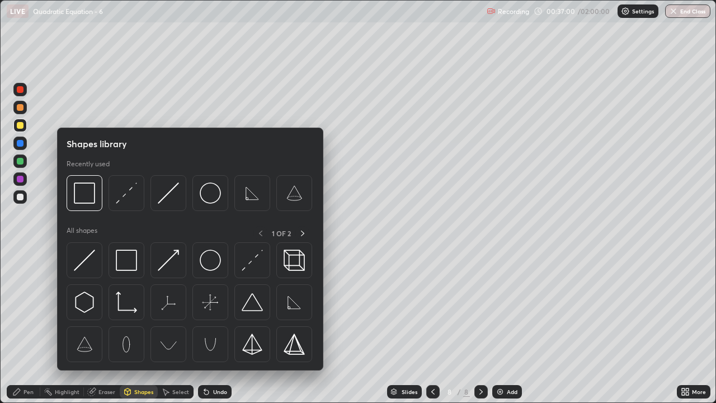
click at [209, 264] on img at bounding box center [210, 259] width 21 height 21
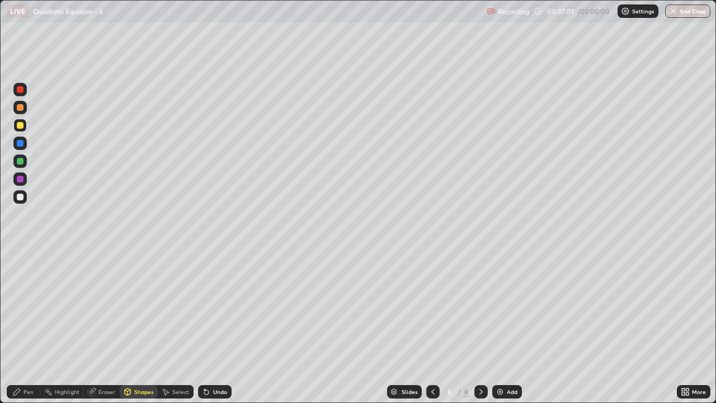
click at [22, 161] on div at bounding box center [20, 161] width 7 height 7
click at [29, 331] on div "Pen" at bounding box center [28, 392] width 10 height 6
click at [20, 198] on div at bounding box center [20, 196] width 7 height 7
click at [217, 331] on div "Undo" at bounding box center [220, 392] width 14 height 6
click at [139, 331] on div "Shapes" at bounding box center [143, 392] width 19 height 6
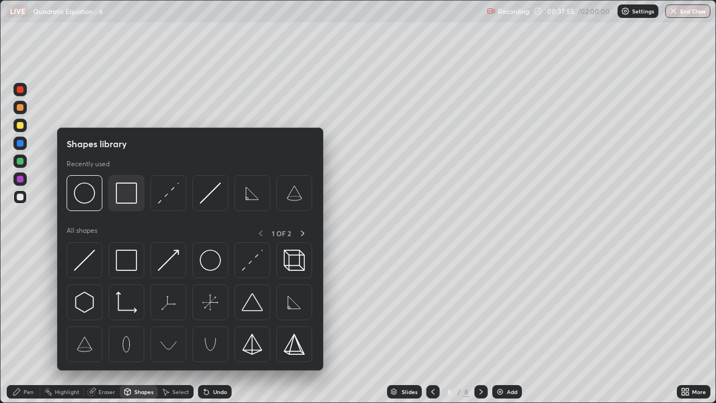
click at [130, 206] on div at bounding box center [126, 193] width 36 height 36
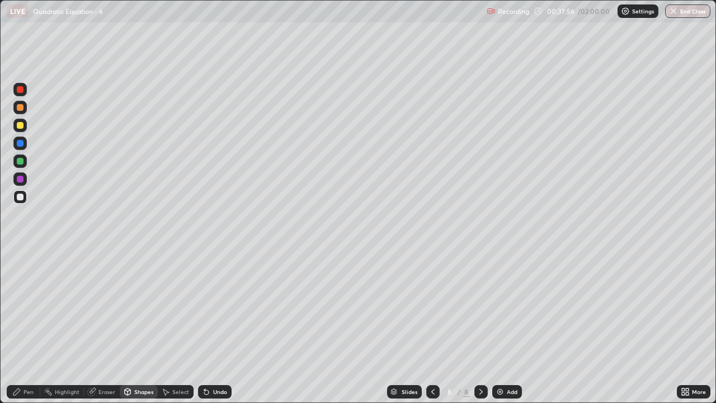
click at [20, 162] on div at bounding box center [20, 161] width 7 height 7
click at [213, 331] on div "Undo" at bounding box center [215, 391] width 34 height 13
click at [428, 331] on div at bounding box center [432, 391] width 13 height 22
click at [477, 331] on div at bounding box center [480, 391] width 13 height 13
click at [434, 331] on icon at bounding box center [432, 391] width 9 height 9
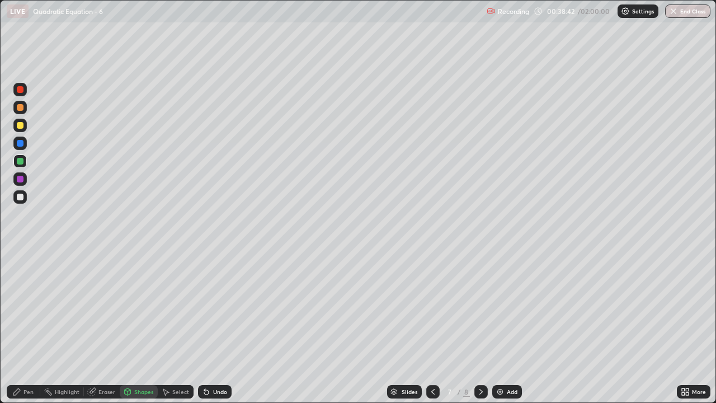
click at [432, 331] on icon at bounding box center [432, 391] width 9 height 9
click at [94, 331] on div "Eraser" at bounding box center [102, 391] width 36 height 13
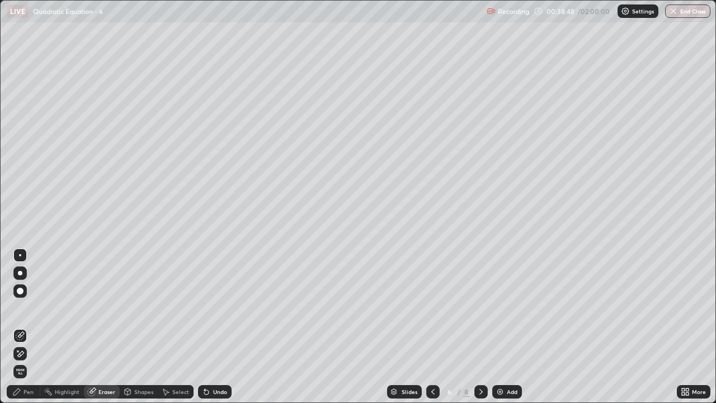
click at [215, 331] on div "Undo" at bounding box center [220, 392] width 14 height 6
click at [480, 331] on icon at bounding box center [480, 391] width 9 height 9
click at [476, 331] on icon at bounding box center [480, 391] width 9 height 9
click at [480, 331] on icon at bounding box center [480, 391] width 9 height 9
click at [444, 331] on div "8" at bounding box center [449, 391] width 11 height 7
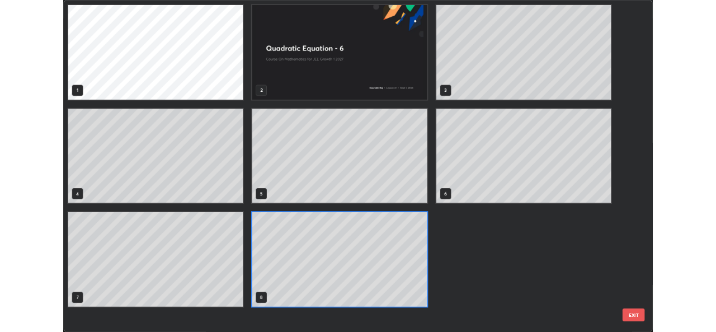
scroll to position [398, 709]
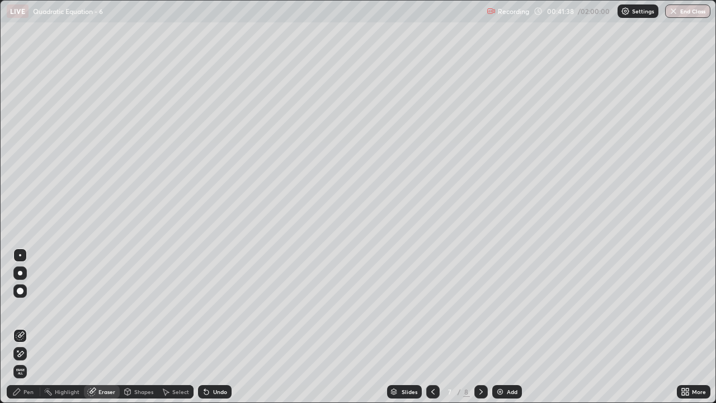
click at [480, 331] on div at bounding box center [480, 391] width 13 height 13
click at [32, 331] on div "Pen" at bounding box center [28, 392] width 10 height 6
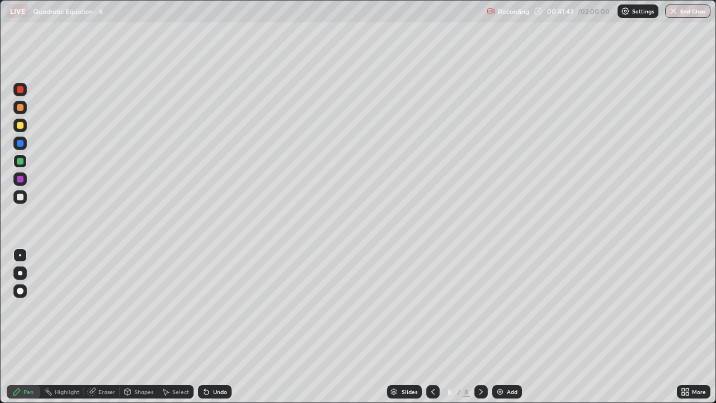
click at [176, 331] on div "Select" at bounding box center [180, 392] width 17 height 6
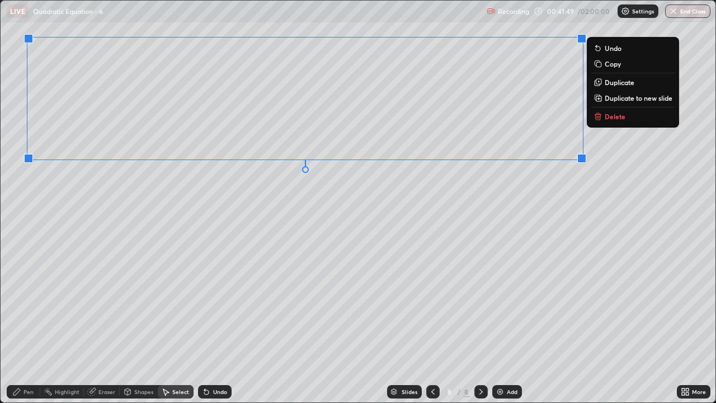
click at [25, 331] on div "Pen" at bounding box center [28, 392] width 10 height 6
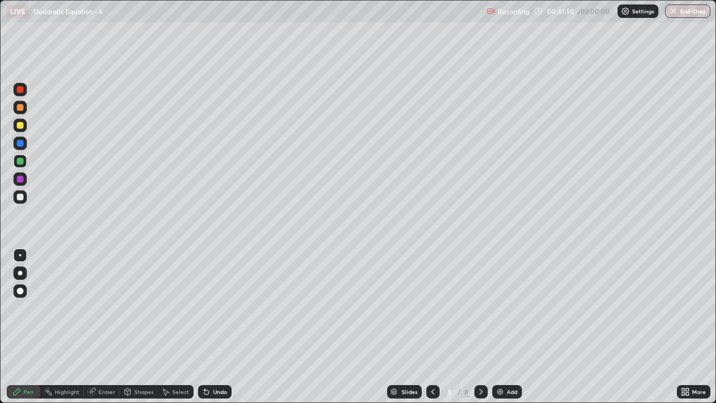
click at [18, 198] on div at bounding box center [20, 196] width 7 height 7
click at [431, 331] on icon at bounding box center [432, 391] width 9 height 9
click at [432, 331] on icon at bounding box center [432, 391] width 9 height 9
click at [480, 331] on icon at bounding box center [480, 391] width 9 height 9
click at [103, 331] on div "Eraser" at bounding box center [106, 392] width 17 height 6
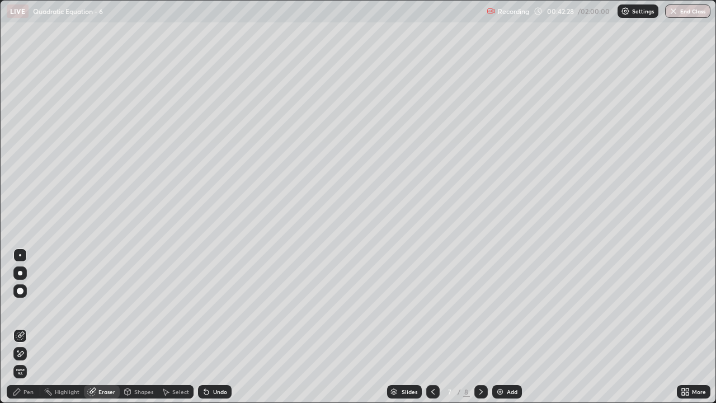
click at [27, 331] on div "Pen" at bounding box center [28, 392] width 10 height 6
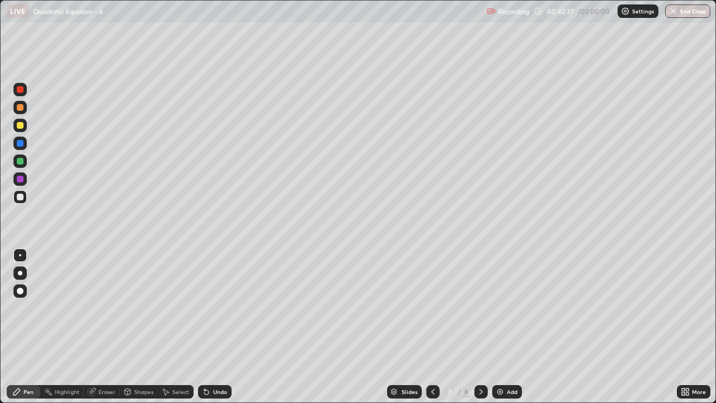
click at [479, 331] on icon at bounding box center [480, 391] width 9 height 9
click at [477, 331] on icon at bounding box center [480, 391] width 9 height 9
click at [208, 331] on icon at bounding box center [206, 391] width 9 height 9
click at [433, 331] on icon at bounding box center [432, 391] width 9 height 9
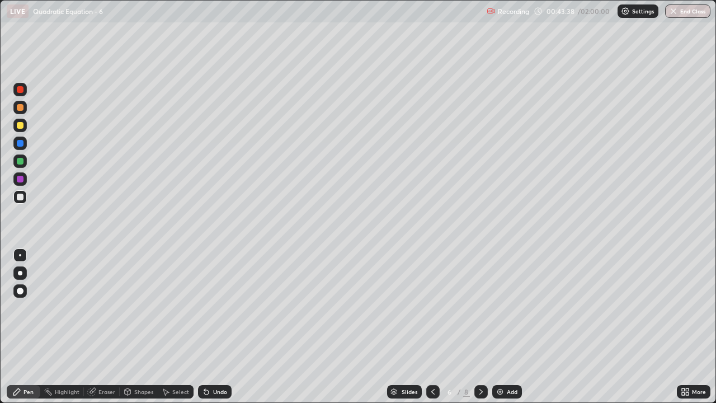
click at [480, 331] on icon at bounding box center [480, 391] width 9 height 9
click at [476, 331] on icon at bounding box center [480, 391] width 9 height 9
click at [478, 331] on div at bounding box center [480, 391] width 13 height 13
click at [500, 331] on img at bounding box center [499, 391] width 9 height 9
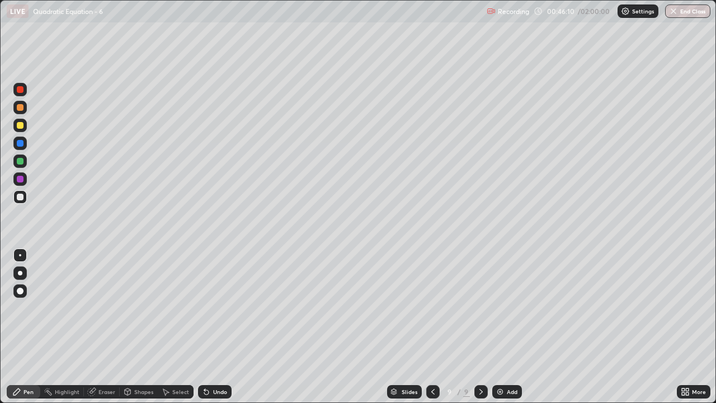
click at [19, 125] on div at bounding box center [20, 125] width 7 height 7
click at [220, 331] on div "Undo" at bounding box center [220, 392] width 14 height 6
click at [222, 331] on div "Undo" at bounding box center [215, 391] width 34 height 13
click at [217, 331] on div "Undo" at bounding box center [220, 392] width 14 height 6
click at [204, 331] on icon at bounding box center [206, 391] width 9 height 9
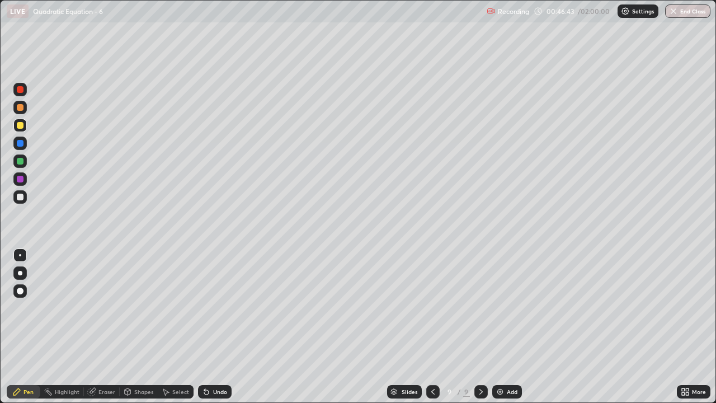
click at [209, 331] on icon at bounding box center [206, 391] width 9 height 9
click at [21, 197] on div at bounding box center [20, 196] width 7 height 7
click at [209, 331] on icon at bounding box center [206, 391] width 9 height 9
click at [100, 331] on div "Eraser" at bounding box center [106, 392] width 17 height 6
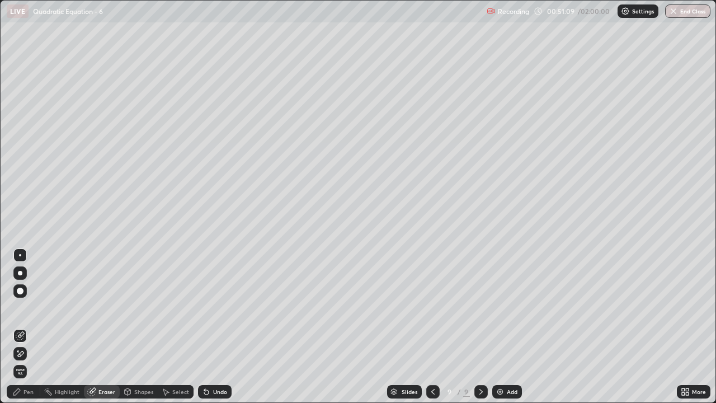
click at [26, 331] on div "Pen" at bounding box center [28, 392] width 10 height 6
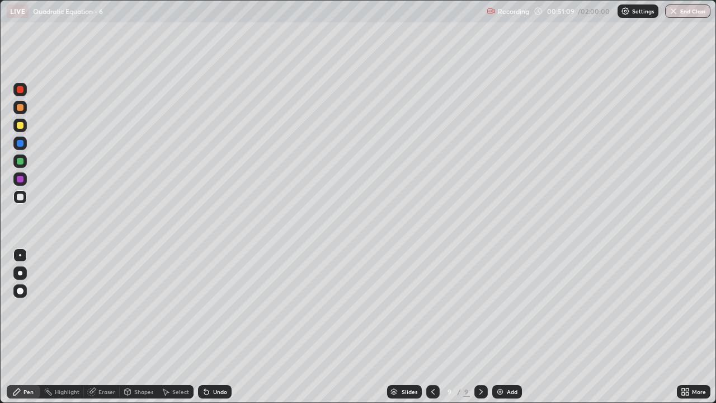
click at [503, 331] on div "Add" at bounding box center [507, 391] width 30 height 13
click at [432, 331] on icon at bounding box center [432, 391] width 9 height 9
click at [481, 331] on icon at bounding box center [480, 391] width 9 height 9
click at [431, 331] on icon at bounding box center [432, 391] width 9 height 9
click at [480, 331] on icon at bounding box center [480, 391] width 9 height 9
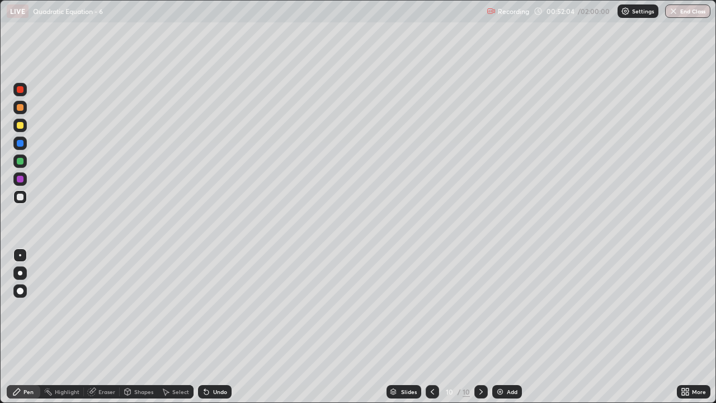
click at [432, 331] on icon at bounding box center [432, 392] width 3 height 6
click at [478, 331] on icon at bounding box center [480, 391] width 9 height 9
click at [508, 331] on div "Add" at bounding box center [512, 392] width 11 height 6
click at [25, 123] on div at bounding box center [19, 125] width 13 height 13
click at [220, 331] on div "Undo" at bounding box center [215, 391] width 34 height 13
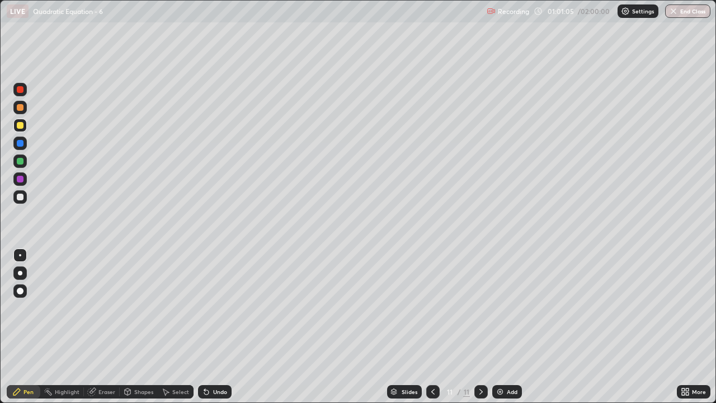
click at [223, 331] on div "Undo" at bounding box center [215, 391] width 34 height 13
click at [214, 331] on div "Undo" at bounding box center [220, 392] width 14 height 6
click at [213, 331] on div "Undo" at bounding box center [220, 392] width 14 height 6
click at [171, 331] on div "Select" at bounding box center [176, 391] width 36 height 13
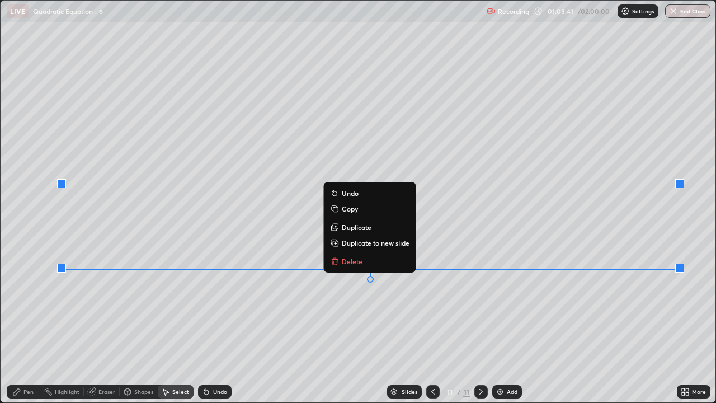
click at [383, 243] on p "Duplicate to new slide" at bounding box center [376, 242] width 68 height 9
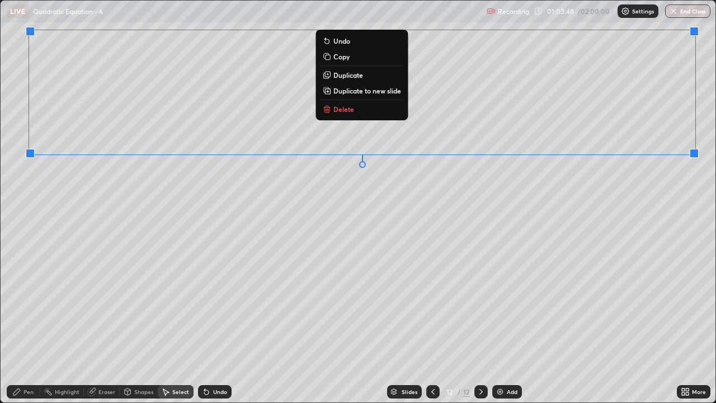
click at [602, 194] on div "0 ° Undo Copy Duplicate Duplicate to new slide Delete" at bounding box center [358, 201] width 715 height 401
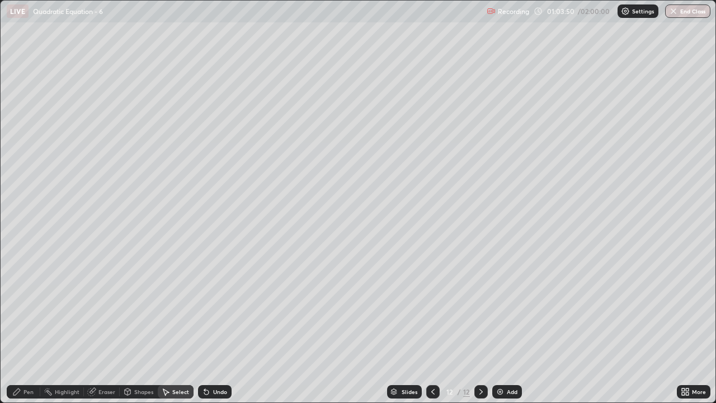
click at [432, 331] on icon at bounding box center [432, 391] width 9 height 9
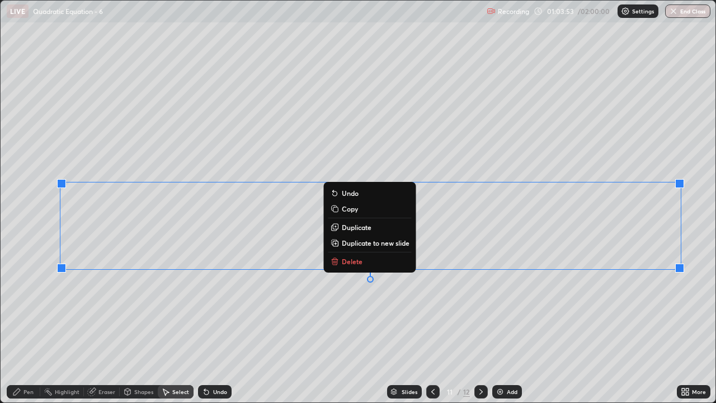
click at [368, 262] on button "Delete" at bounding box center [369, 260] width 83 height 13
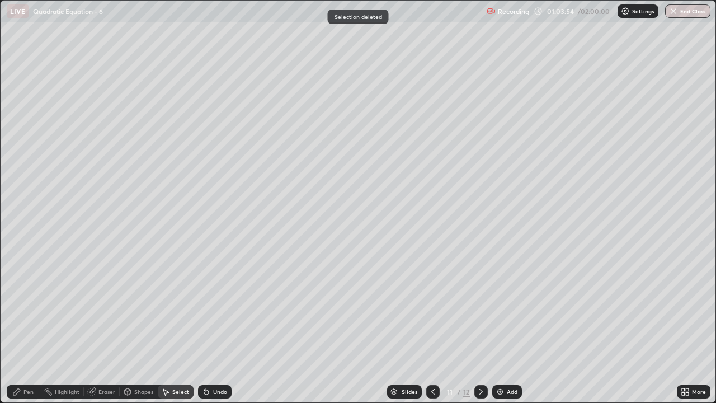
click at [480, 331] on icon at bounding box center [480, 391] width 9 height 9
click at [478, 331] on icon at bounding box center [480, 391] width 9 height 9
click at [508, 331] on div "Add" at bounding box center [507, 391] width 30 height 13
click at [26, 331] on div "Pen" at bounding box center [28, 392] width 10 height 6
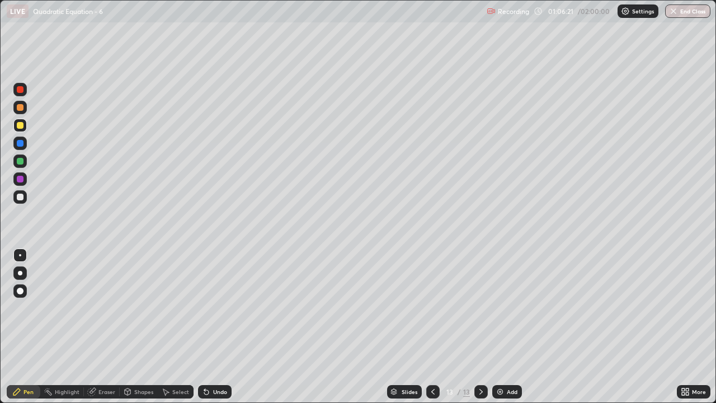
click at [432, 331] on icon at bounding box center [432, 391] width 9 height 9
click at [436, 331] on div at bounding box center [432, 391] width 13 height 13
click at [20, 200] on div at bounding box center [20, 196] width 7 height 7
click at [485, 331] on div at bounding box center [480, 391] width 13 height 22
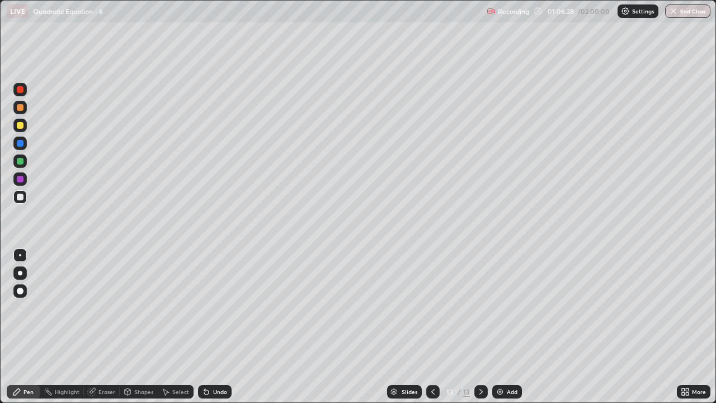
click at [480, 331] on div at bounding box center [480, 391] width 13 height 22
click at [431, 331] on icon at bounding box center [432, 391] width 9 height 9
click at [434, 331] on icon at bounding box center [432, 391] width 9 height 9
click at [20, 192] on div at bounding box center [19, 196] width 13 height 13
click at [214, 331] on div "Undo" at bounding box center [220, 392] width 14 height 6
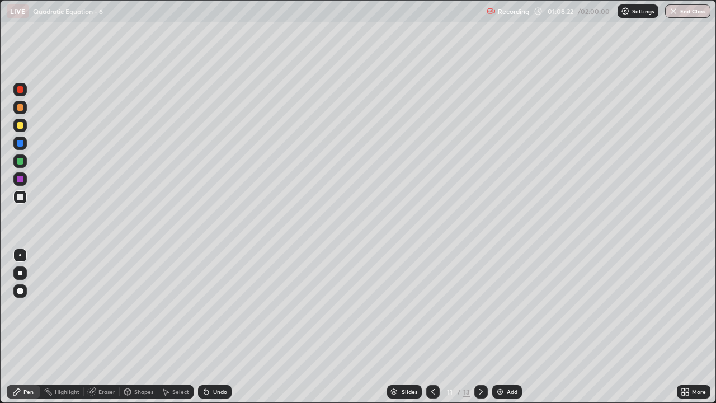
click at [215, 331] on div "Undo" at bounding box center [220, 392] width 14 height 6
click at [205, 331] on icon at bounding box center [206, 392] width 4 height 4
click at [214, 331] on div "Undo" at bounding box center [220, 392] width 14 height 6
click at [211, 331] on div "Undo" at bounding box center [215, 391] width 34 height 13
click at [209, 331] on icon at bounding box center [206, 391] width 9 height 9
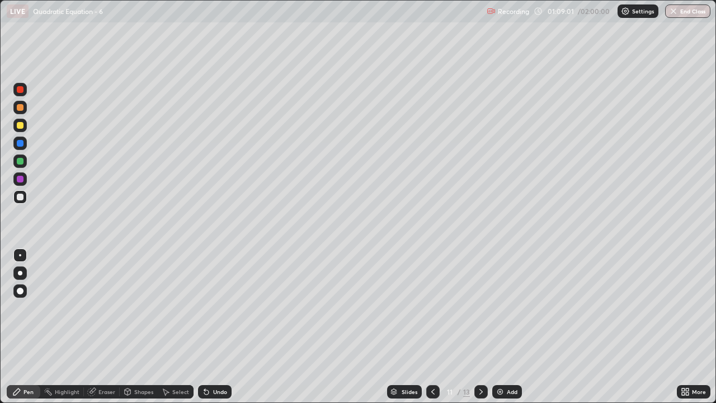
click at [207, 331] on icon at bounding box center [206, 392] width 4 height 4
click at [205, 331] on icon at bounding box center [206, 392] width 4 height 4
click at [107, 331] on div "Eraser" at bounding box center [106, 392] width 17 height 6
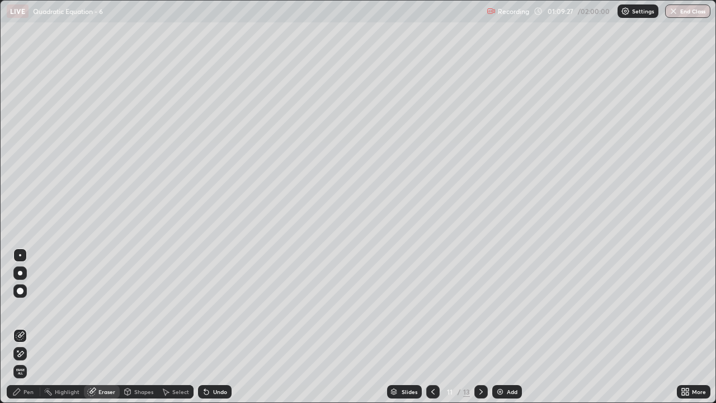
click at [27, 331] on div "Pen" at bounding box center [28, 392] width 10 height 6
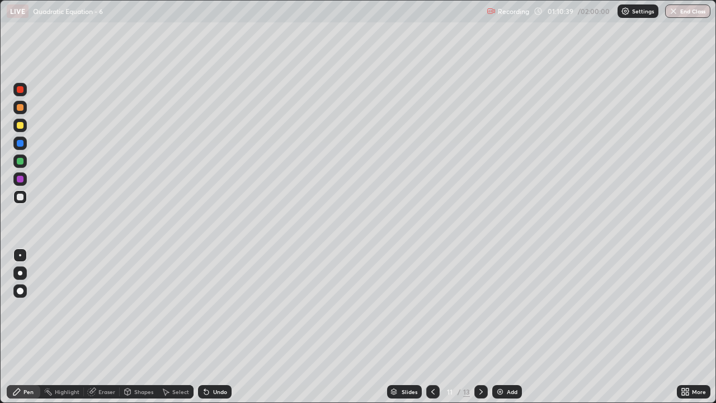
click at [480, 331] on icon at bounding box center [480, 391] width 9 height 9
click at [211, 331] on div "Undo" at bounding box center [215, 391] width 34 height 13
click at [481, 331] on icon at bounding box center [480, 391] width 9 height 9
click at [429, 331] on div at bounding box center [432, 391] width 13 height 13
click at [508, 331] on div "Add" at bounding box center [512, 392] width 11 height 6
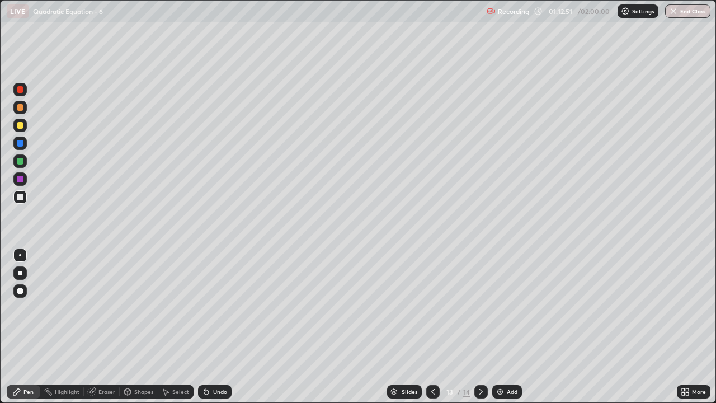
click at [432, 331] on icon at bounding box center [432, 391] width 9 height 9
click at [476, 331] on icon at bounding box center [480, 391] width 9 height 9
click at [431, 331] on icon at bounding box center [432, 391] width 9 height 9
click at [480, 331] on icon at bounding box center [480, 391] width 9 height 9
click at [432, 331] on icon at bounding box center [432, 391] width 9 height 9
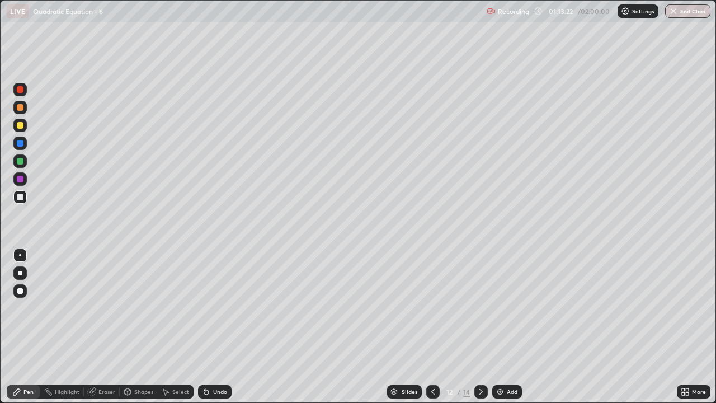
click at [478, 331] on icon at bounding box center [480, 391] width 9 height 9
click at [431, 331] on icon at bounding box center [432, 391] width 9 height 9
click at [480, 331] on icon at bounding box center [480, 391] width 9 height 9
click at [432, 331] on icon at bounding box center [432, 391] width 9 height 9
click at [480, 331] on icon at bounding box center [480, 392] width 3 height 6
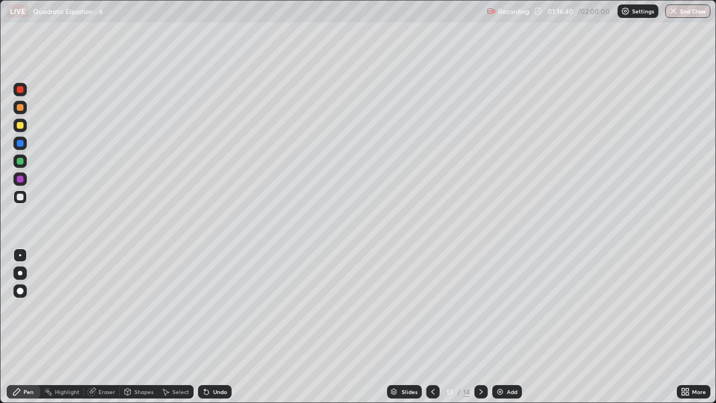
click at [479, 331] on icon at bounding box center [480, 391] width 9 height 9
click at [206, 331] on icon at bounding box center [206, 391] width 9 height 9
click at [210, 331] on div "Undo" at bounding box center [215, 391] width 34 height 13
click at [507, 331] on div "Add" at bounding box center [512, 392] width 11 height 6
click at [22, 127] on div at bounding box center [20, 125] width 7 height 7
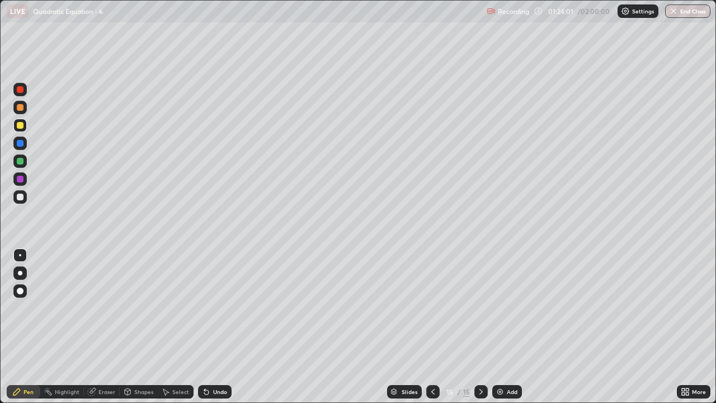
click at [219, 331] on div "Undo" at bounding box center [220, 392] width 14 height 6
click at [187, 331] on div "Select" at bounding box center [176, 391] width 36 height 13
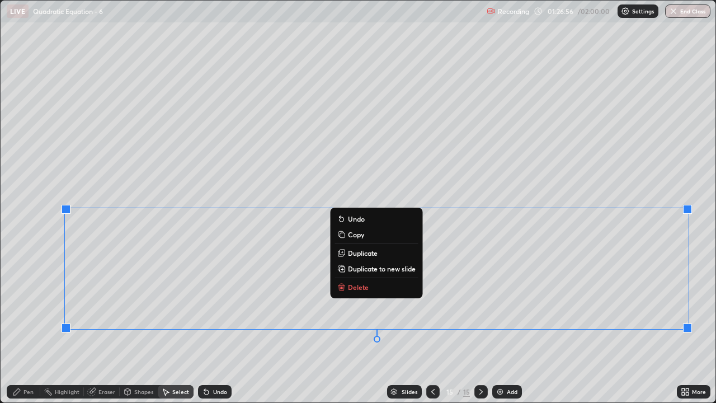
click at [388, 266] on p "Duplicate to new slide" at bounding box center [382, 268] width 68 height 9
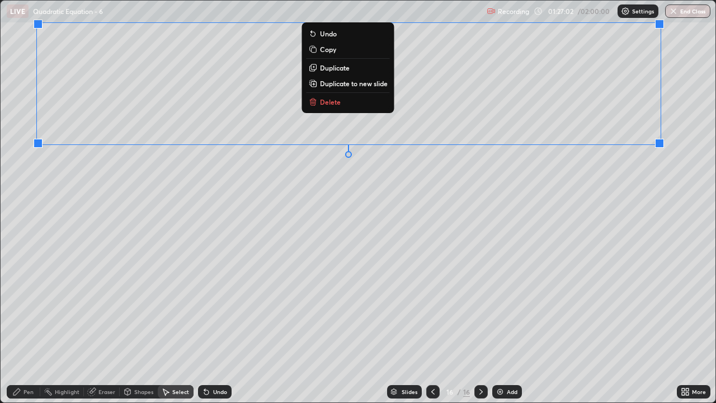
click at [432, 331] on icon at bounding box center [432, 391] width 9 height 9
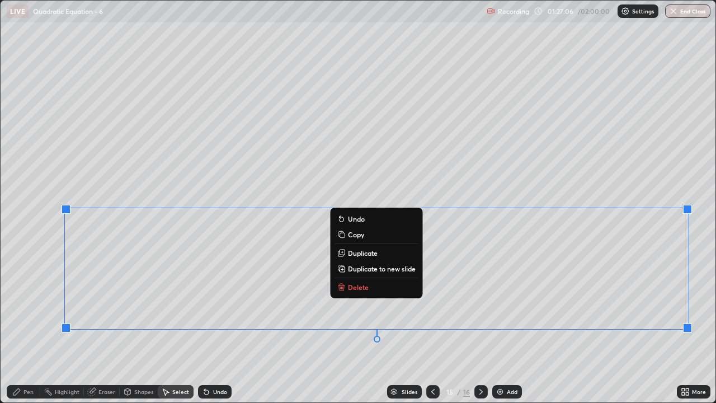
click at [383, 282] on button "Delete" at bounding box center [375, 286] width 83 height 13
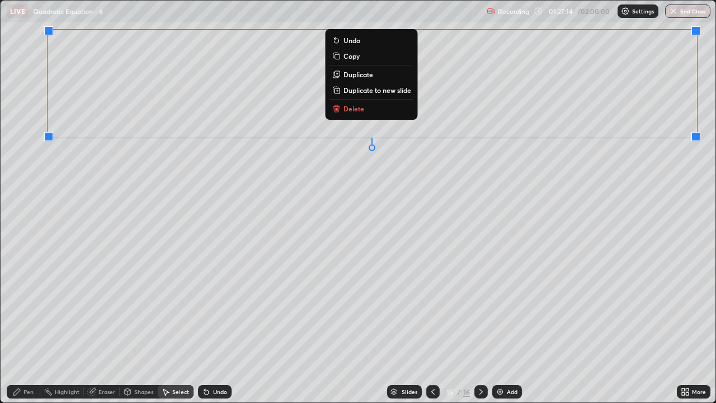
click at [20, 331] on icon at bounding box center [16, 391] width 9 height 9
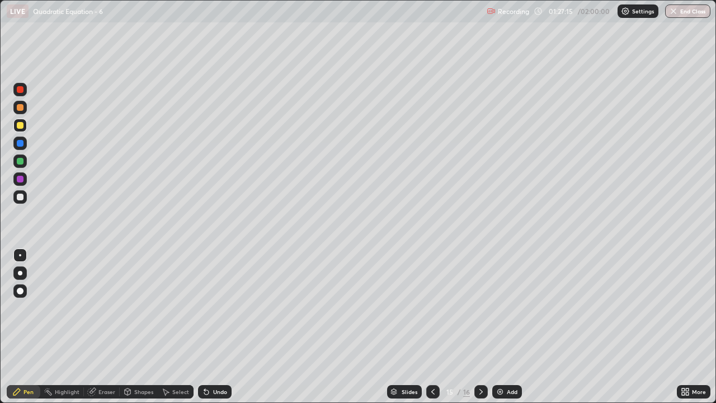
click at [18, 195] on div at bounding box center [20, 196] width 7 height 7
click at [110, 331] on div "Eraser" at bounding box center [106, 392] width 17 height 6
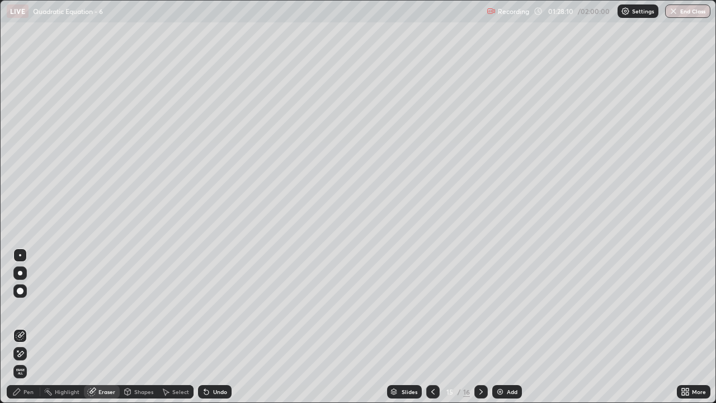
click at [16, 331] on icon at bounding box center [16, 391] width 7 height 7
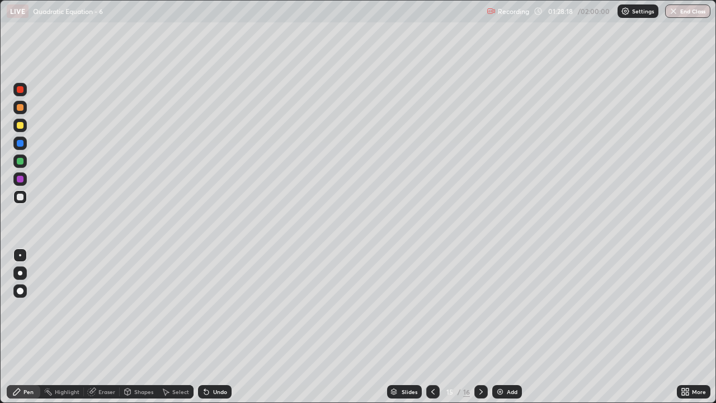
click at [106, 331] on div "Eraser" at bounding box center [106, 392] width 17 height 6
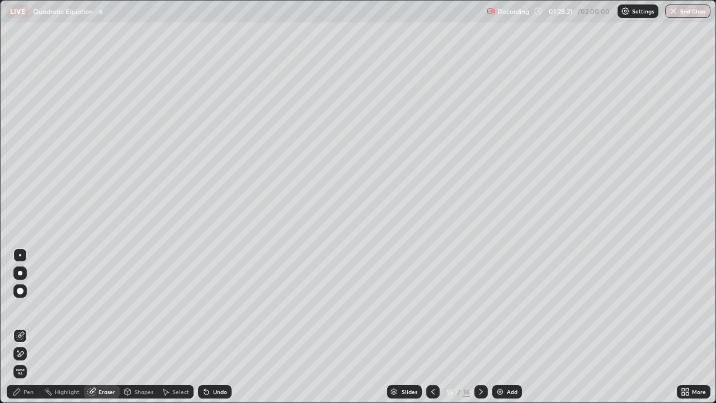
click at [28, 331] on div "Pen" at bounding box center [24, 391] width 34 height 13
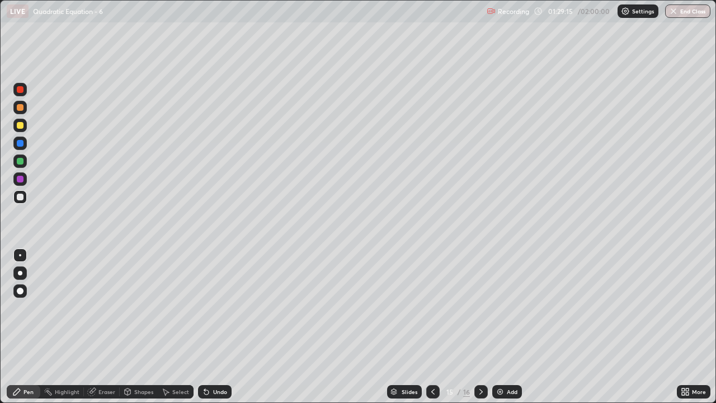
click at [106, 331] on div "Eraser" at bounding box center [106, 392] width 17 height 6
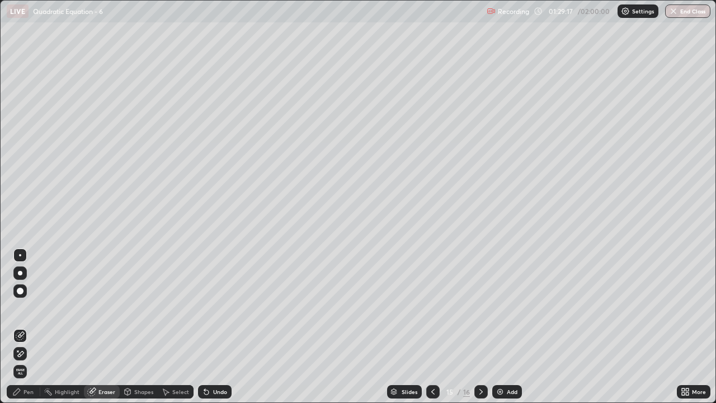
click at [25, 331] on div "Pen" at bounding box center [28, 392] width 10 height 6
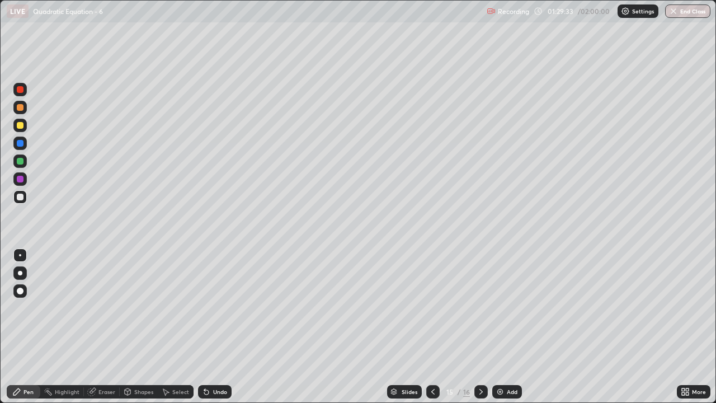
click at [172, 331] on div "Select" at bounding box center [180, 392] width 17 height 6
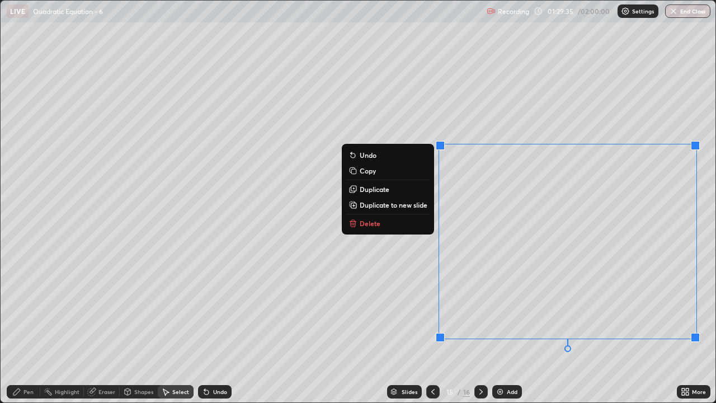
click at [396, 227] on button "Delete" at bounding box center [387, 222] width 83 height 13
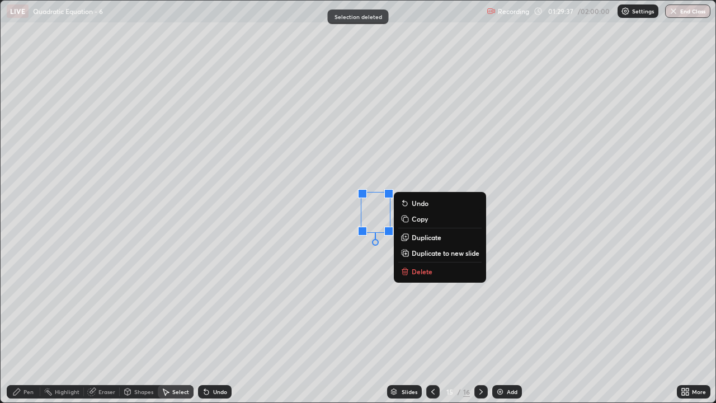
click at [29, 331] on div "Pen" at bounding box center [28, 392] width 10 height 6
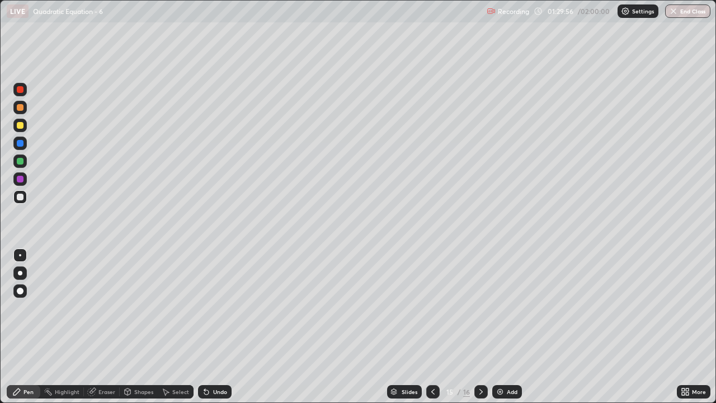
click at [171, 331] on div "Select" at bounding box center [176, 391] width 36 height 13
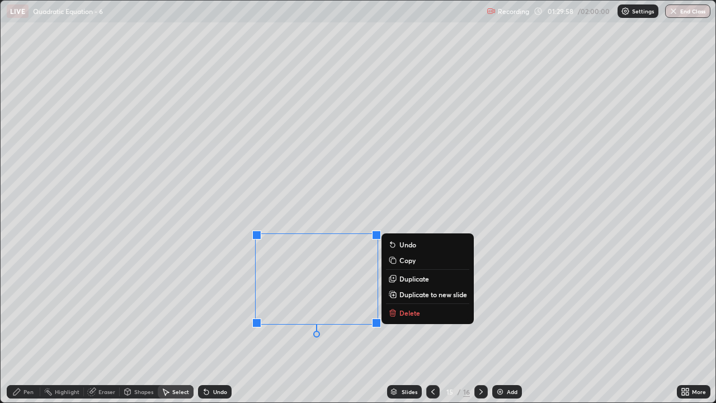
click at [409, 313] on p "Delete" at bounding box center [409, 312] width 21 height 9
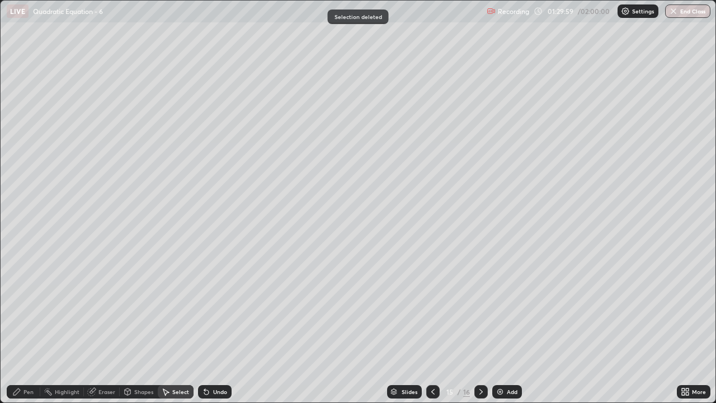
click at [28, 331] on div "Pen" at bounding box center [28, 392] width 10 height 6
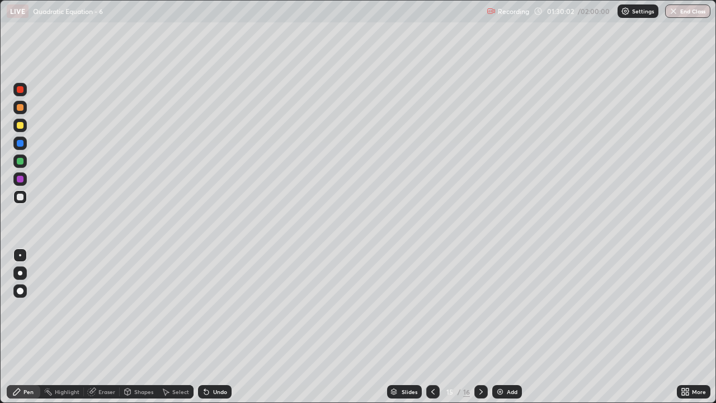
click at [28, 331] on div "Pen" at bounding box center [28, 392] width 10 height 6
click at [480, 331] on icon at bounding box center [480, 392] width 3 height 6
click at [432, 331] on icon at bounding box center [432, 391] width 9 height 9
click at [479, 331] on div at bounding box center [480, 391] width 13 height 13
click at [28, 331] on div "Pen" at bounding box center [28, 392] width 10 height 6
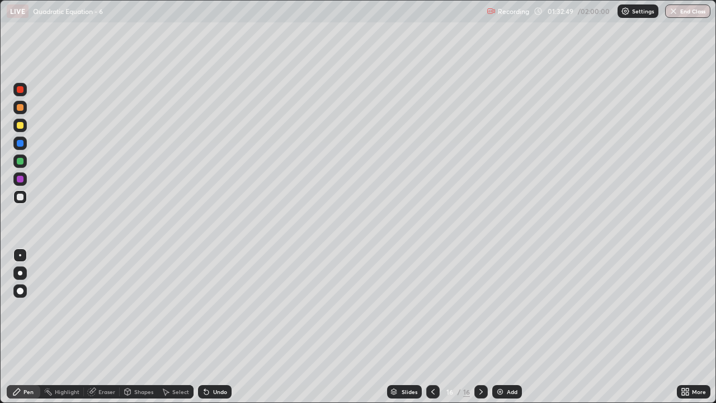
click at [24, 203] on div at bounding box center [19, 197] width 13 height 18
click at [216, 331] on div "Undo" at bounding box center [215, 391] width 34 height 13
click at [507, 331] on div "Add" at bounding box center [512, 392] width 11 height 6
click at [432, 331] on icon at bounding box center [432, 391] width 9 height 9
click at [482, 331] on icon at bounding box center [480, 391] width 9 height 9
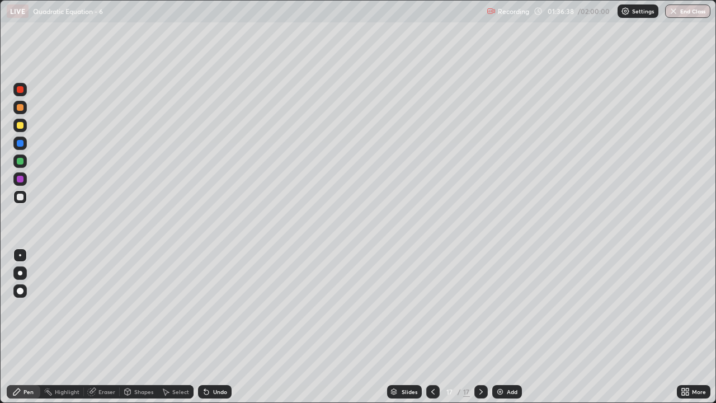
click at [17, 124] on div at bounding box center [20, 125] width 7 height 7
click at [221, 331] on div "Undo" at bounding box center [215, 391] width 34 height 13
click at [217, 331] on div "Undo" at bounding box center [215, 391] width 34 height 13
click at [15, 196] on div at bounding box center [19, 196] width 13 height 13
click at [215, 331] on div "Undo" at bounding box center [220, 392] width 14 height 6
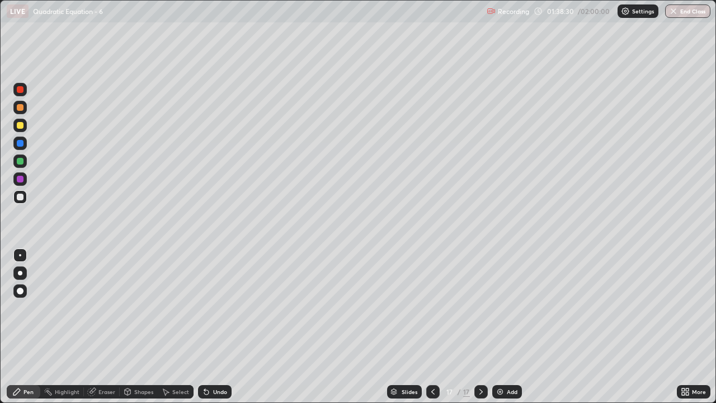
click at [107, 331] on div "Eraser" at bounding box center [106, 392] width 17 height 6
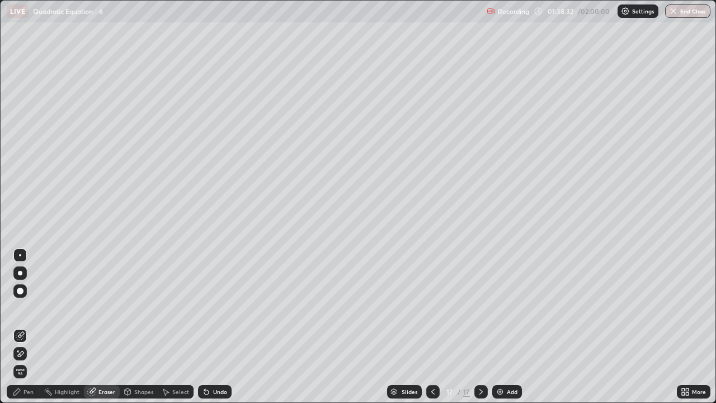
click at [22, 331] on div "Pen" at bounding box center [24, 391] width 34 height 13
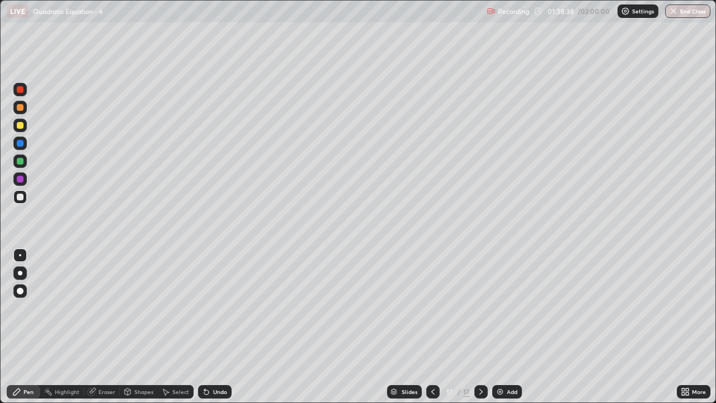
click at [103, 331] on div "Eraser" at bounding box center [106, 392] width 17 height 6
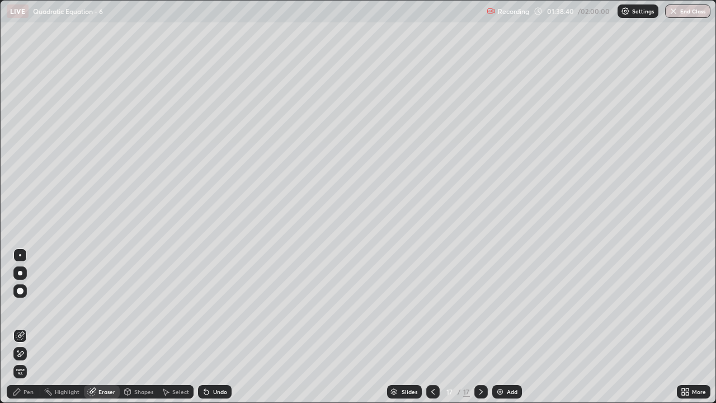
click at [21, 331] on icon at bounding box center [16, 391] width 9 height 9
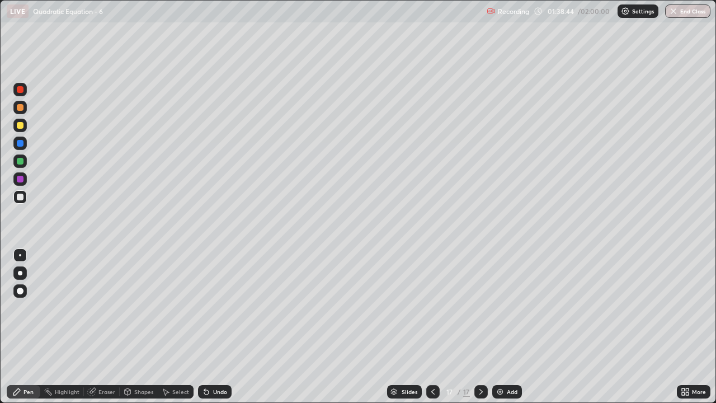
click at [205, 331] on icon at bounding box center [206, 392] width 4 height 4
click at [169, 331] on div "Select" at bounding box center [176, 391] width 36 height 13
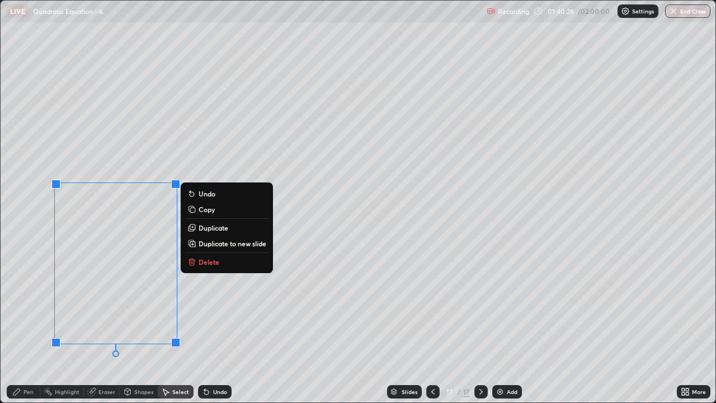
click at [204, 261] on p "Delete" at bounding box center [208, 261] width 21 height 9
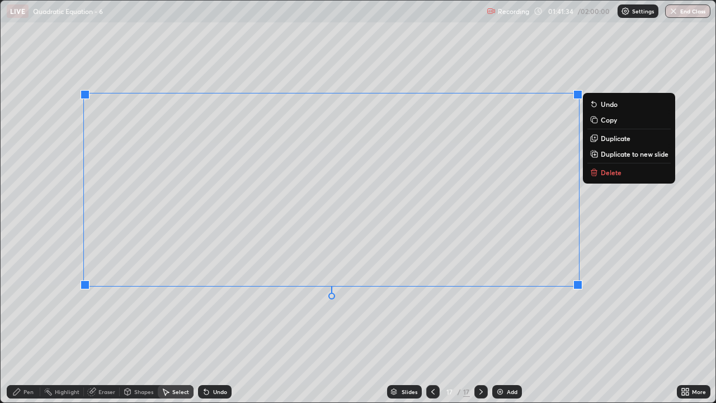
click at [25, 331] on div "Pen" at bounding box center [24, 391] width 34 height 13
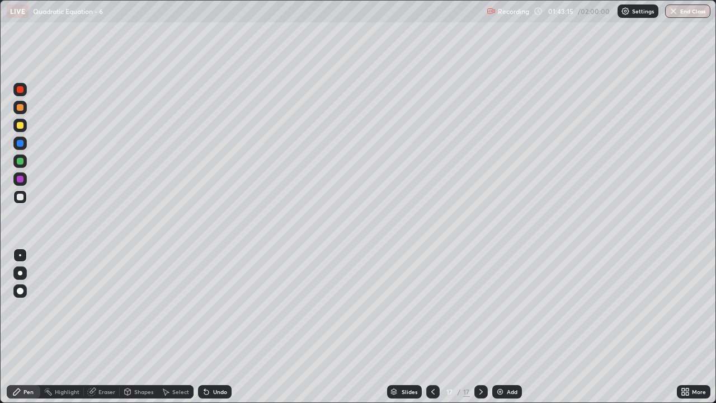
click at [511, 331] on div "Add" at bounding box center [512, 392] width 11 height 6
click at [169, 331] on div "Select" at bounding box center [176, 391] width 36 height 13
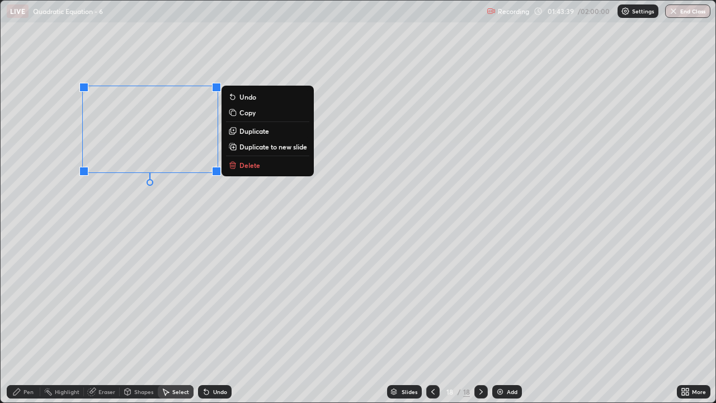
click at [179, 229] on div "0 ° Undo Copy Duplicate Duplicate to new slide Delete" at bounding box center [358, 201] width 715 height 401
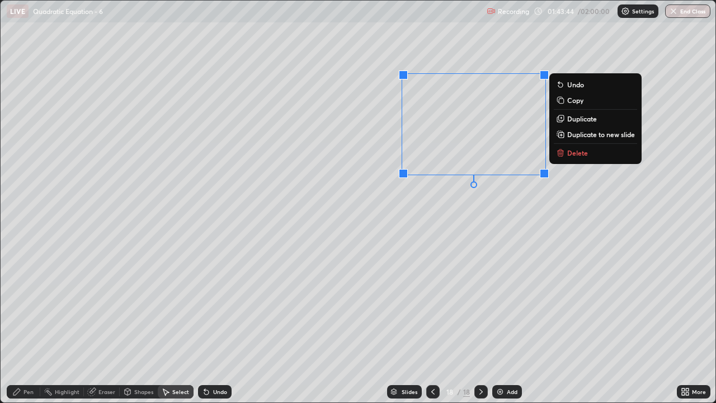
click at [528, 197] on div "0 ° Undo Copy Duplicate Duplicate to new slide Delete" at bounding box center [358, 201] width 715 height 401
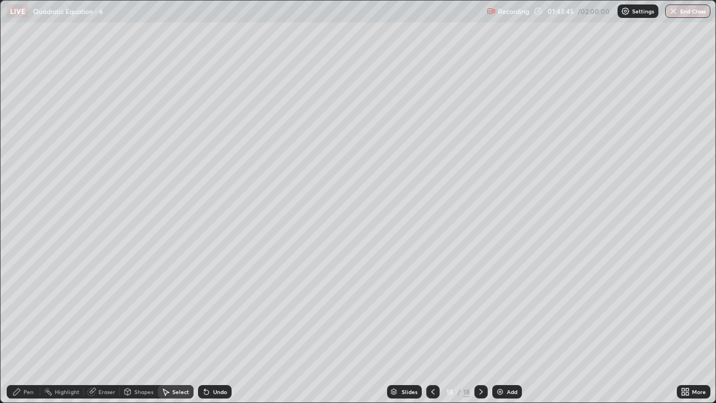
click at [19, 331] on icon at bounding box center [16, 391] width 9 height 9
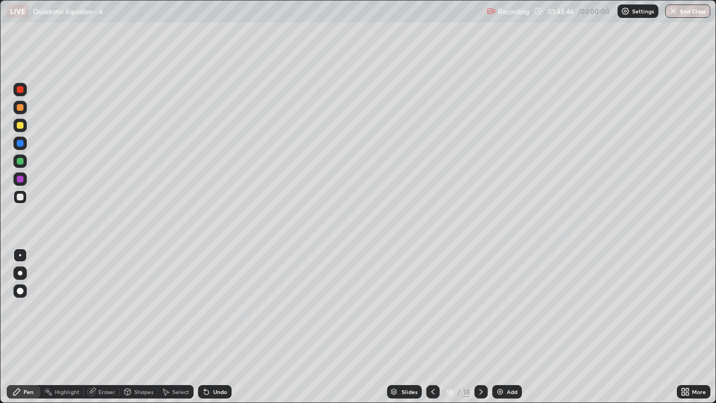
click at [21, 156] on div at bounding box center [19, 160] width 13 height 13
click at [216, 331] on div "Undo" at bounding box center [215, 391] width 34 height 13
click at [219, 331] on div "Undo" at bounding box center [220, 392] width 14 height 6
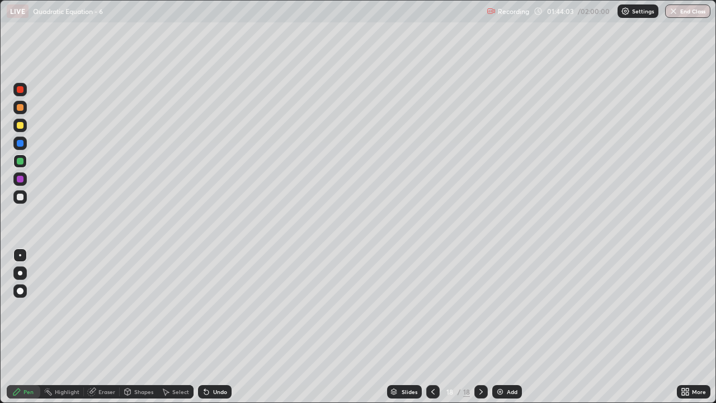
click at [219, 331] on div "Undo" at bounding box center [220, 392] width 14 height 6
click at [218, 331] on div "Undo" at bounding box center [215, 391] width 34 height 13
click at [219, 331] on div "Undo" at bounding box center [215, 391] width 34 height 13
click at [20, 197] on div at bounding box center [20, 196] width 7 height 7
click at [21, 162] on div at bounding box center [20, 161] width 7 height 7
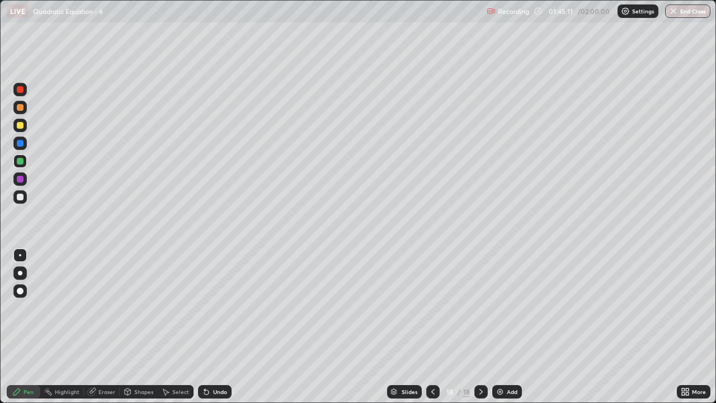
click at [17, 198] on div at bounding box center [20, 196] width 7 height 7
click at [687, 331] on icon at bounding box center [686, 393] width 3 height 3
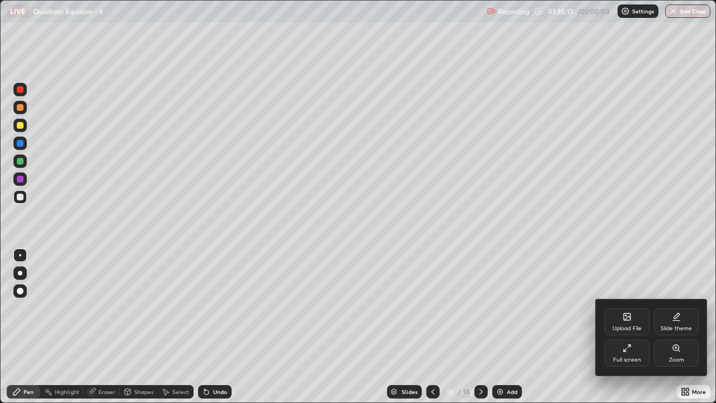
click at [617, 331] on div "Full screen" at bounding box center [626, 352] width 45 height 27
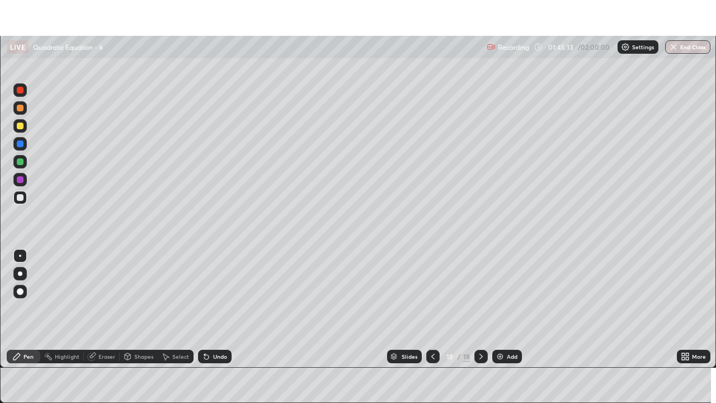
scroll to position [55580, 55195]
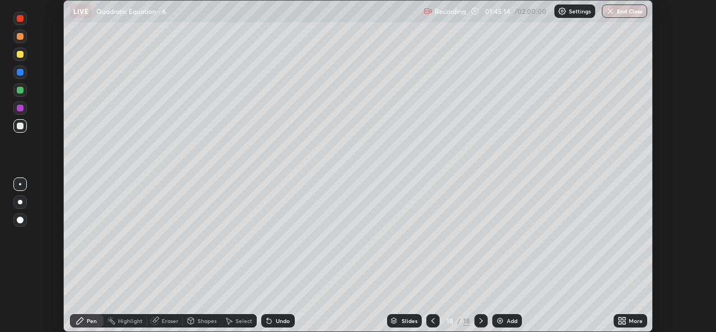
click at [623, 322] on icon at bounding box center [623, 322] width 3 height 3
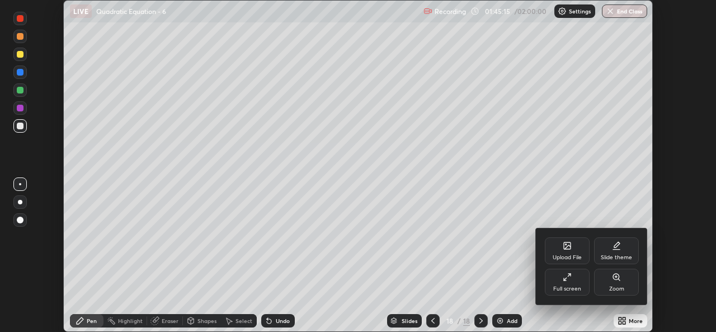
click at [574, 289] on div "Full screen" at bounding box center [567, 289] width 28 height 6
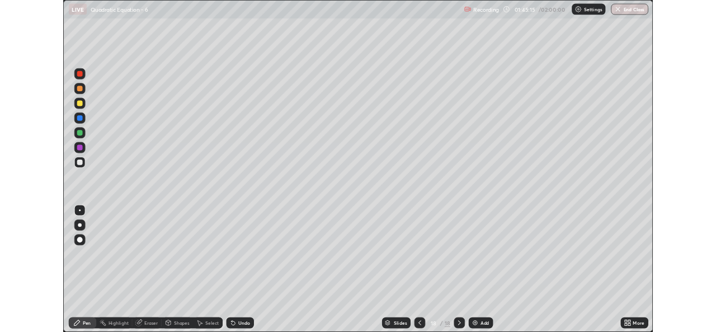
scroll to position [403, 716]
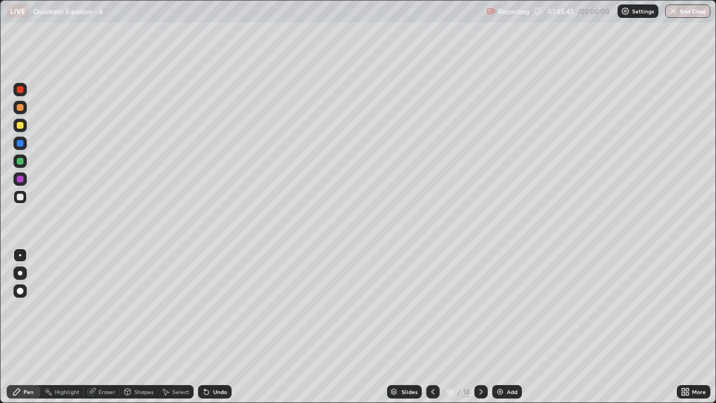
click at [215, 331] on div "Undo" at bounding box center [220, 392] width 14 height 6
click at [499, 331] on img at bounding box center [499, 391] width 9 height 9
click at [20, 161] on div at bounding box center [20, 161] width 7 height 7
click at [165, 331] on icon at bounding box center [166, 392] width 6 height 7
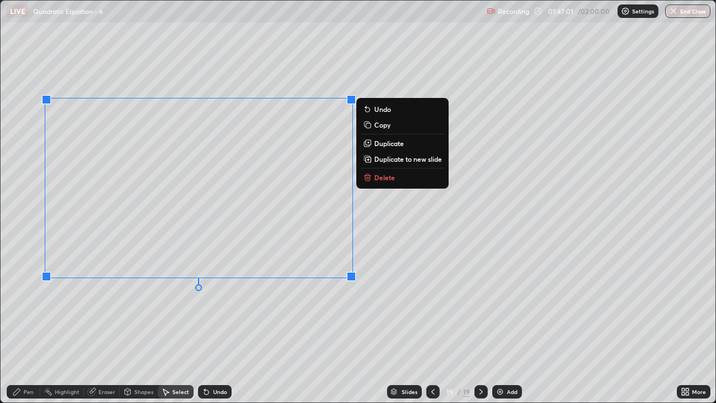
click at [302, 311] on div "0 ° Undo Copy Duplicate Duplicate to new slide Delete" at bounding box center [358, 201] width 715 height 401
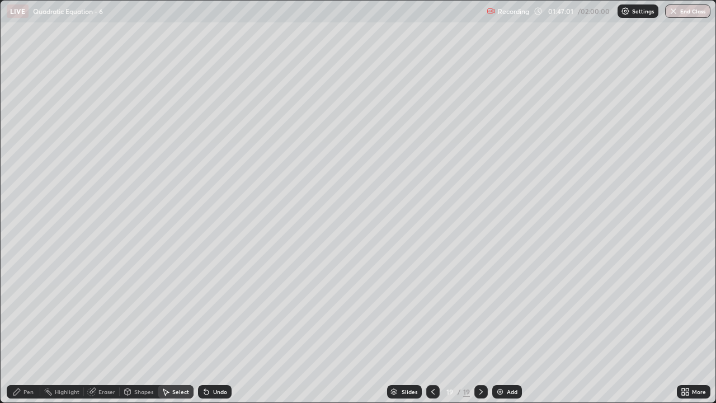
click at [29, 331] on div "Pen" at bounding box center [28, 392] width 10 height 6
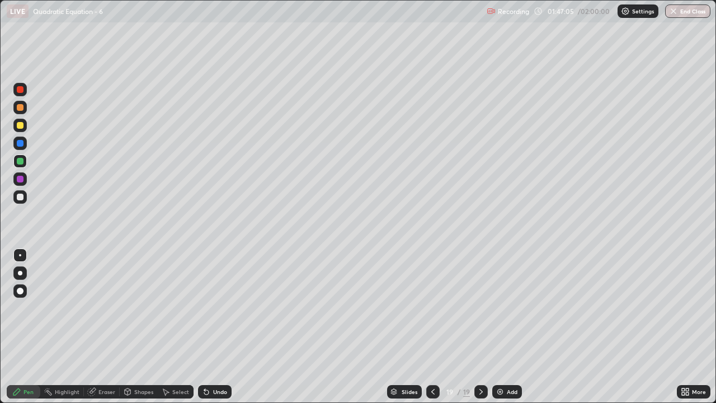
click at [431, 331] on icon at bounding box center [432, 392] width 3 height 6
click at [480, 331] on icon at bounding box center [480, 391] width 9 height 9
click at [432, 331] on icon at bounding box center [432, 391] width 9 height 9
click at [480, 331] on icon at bounding box center [480, 391] width 9 height 9
click at [431, 331] on icon at bounding box center [432, 391] width 9 height 9
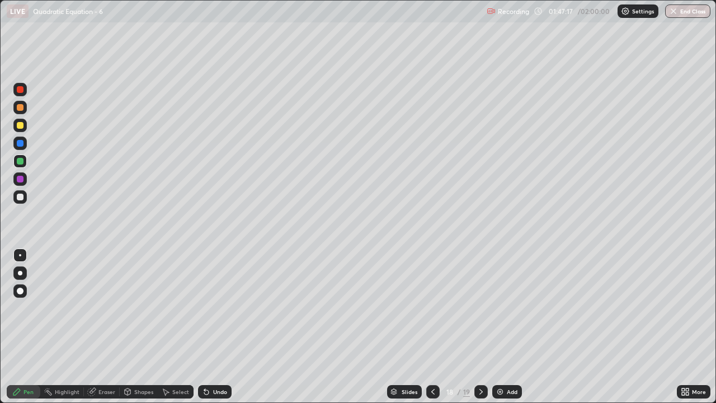
click at [480, 331] on icon at bounding box center [480, 391] width 9 height 9
click at [65, 331] on div "Highlight" at bounding box center [67, 392] width 25 height 6
click at [107, 331] on div "Eraser" at bounding box center [106, 392] width 17 height 6
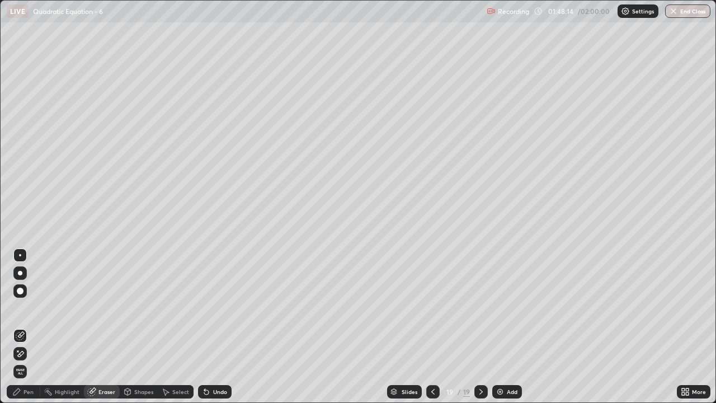
click at [21, 331] on icon at bounding box center [16, 391] width 9 height 9
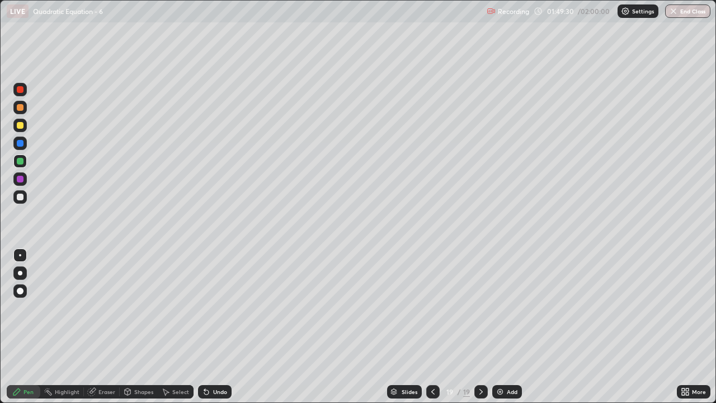
click at [431, 331] on icon at bounding box center [432, 392] width 3 height 6
click at [479, 331] on icon at bounding box center [480, 391] width 9 height 9
click at [505, 331] on div "Add" at bounding box center [507, 391] width 30 height 13
click at [21, 125] on div at bounding box center [20, 125] width 7 height 7
click at [110, 331] on div "Eraser" at bounding box center [106, 392] width 17 height 6
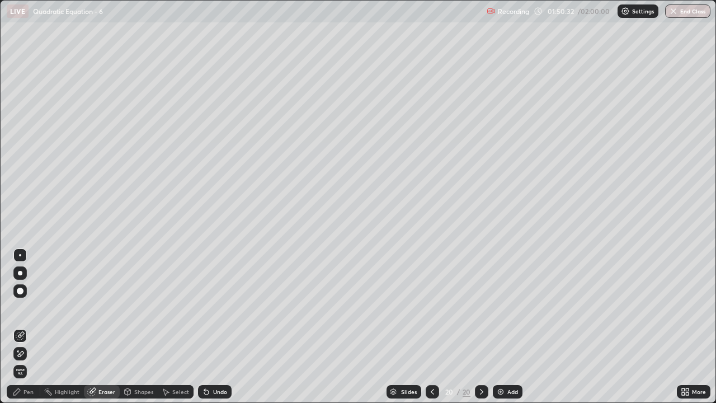
click at [29, 331] on div "Pen" at bounding box center [28, 392] width 10 height 6
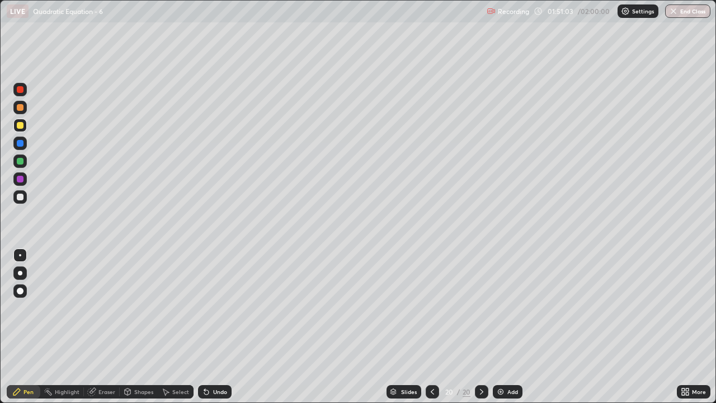
click at [685, 12] on button "End Class" at bounding box center [687, 10] width 45 height 13
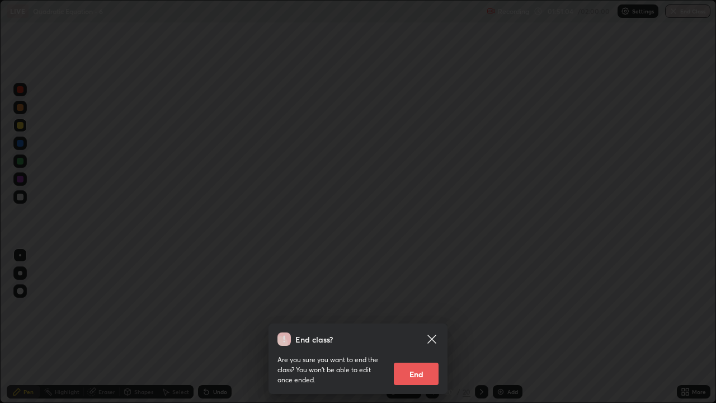
click at [413, 331] on button "End" at bounding box center [416, 373] width 45 height 22
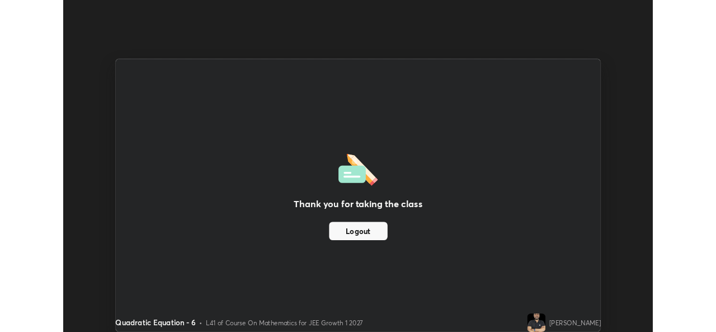
scroll to position [55580, 55195]
